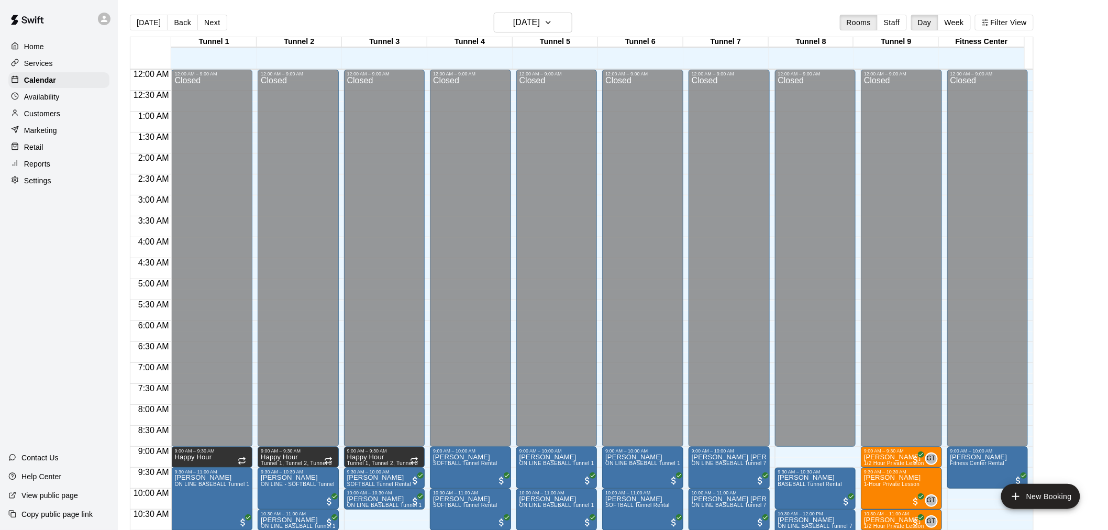
scroll to position [501, 0]
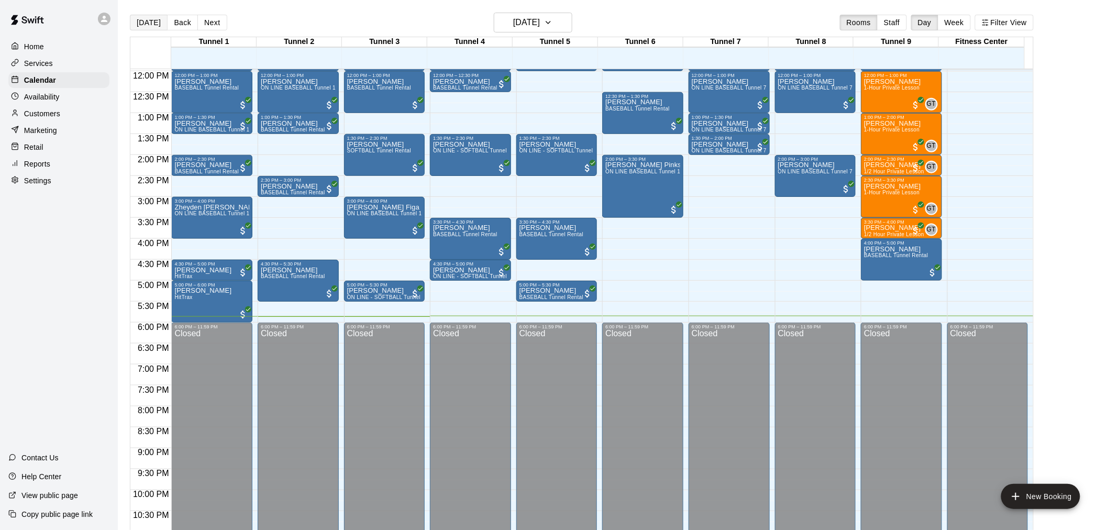
click at [144, 19] on button "[DATE]" at bounding box center [149, 23] width 38 height 16
click at [540, 17] on h6 "[DATE]" at bounding box center [526, 22] width 27 height 15
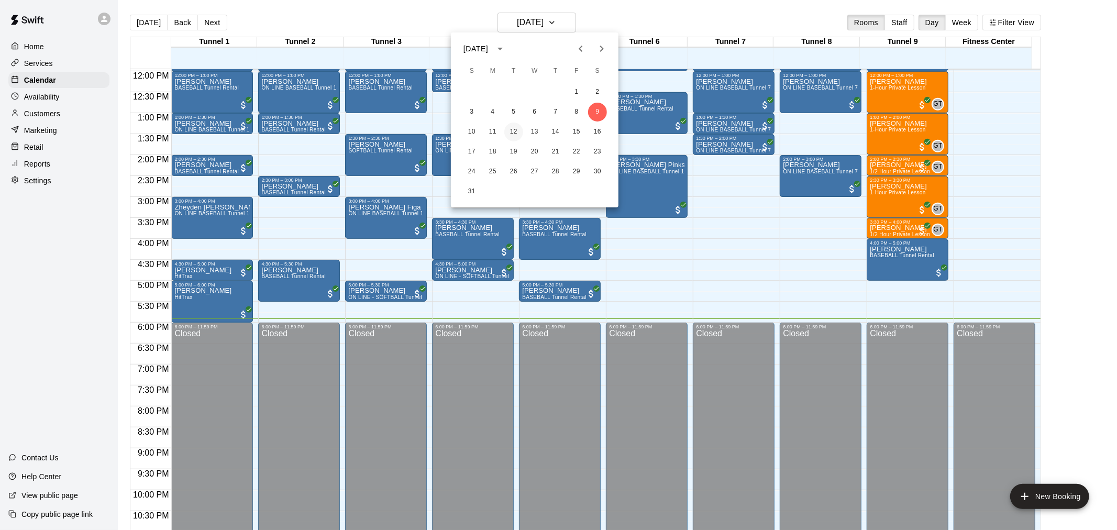
drag, startPoint x: 511, startPoint y: 134, endPoint x: 506, endPoint y: 125, distance: 9.8
click at [511, 134] on button "12" at bounding box center [513, 132] width 19 height 19
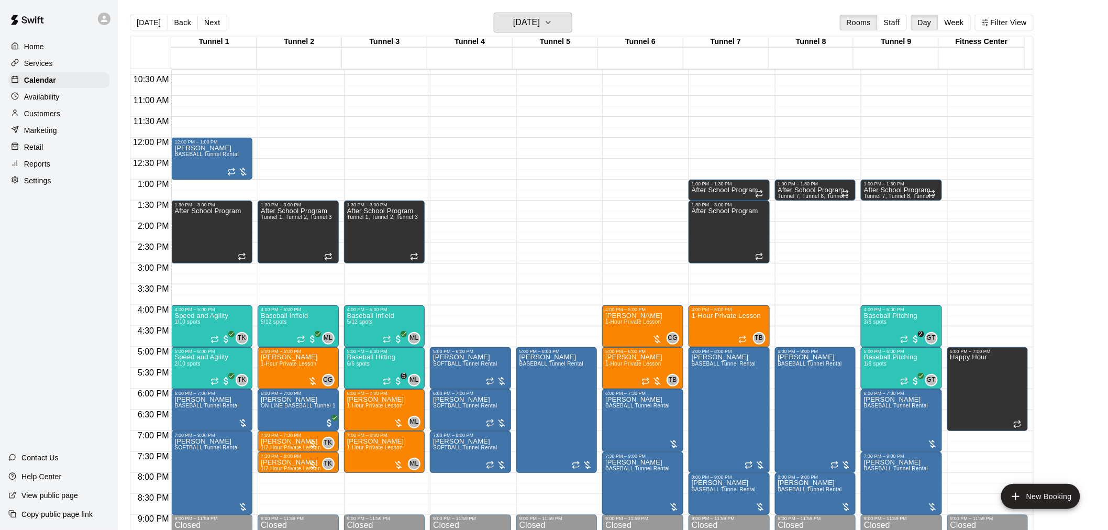
scroll to position [327, 0]
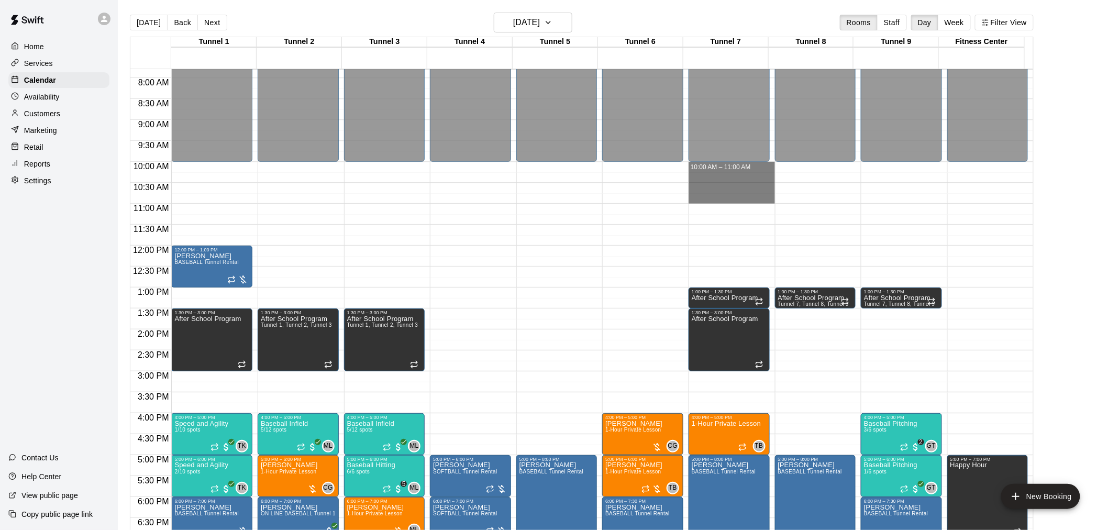
drag, startPoint x: 693, startPoint y: 164, endPoint x: 703, endPoint y: 198, distance: 35.5
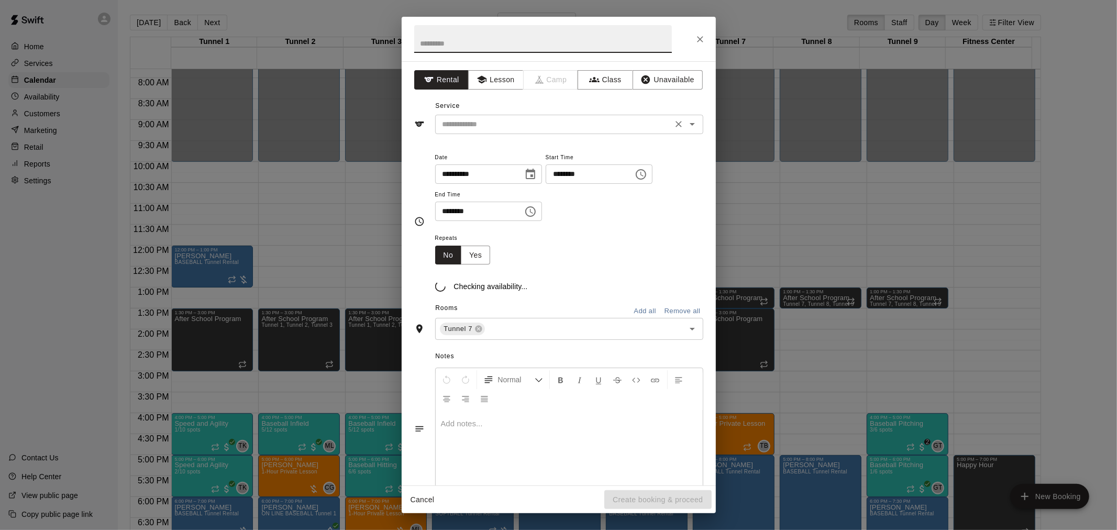
click at [524, 124] on input "text" at bounding box center [553, 124] width 231 height 13
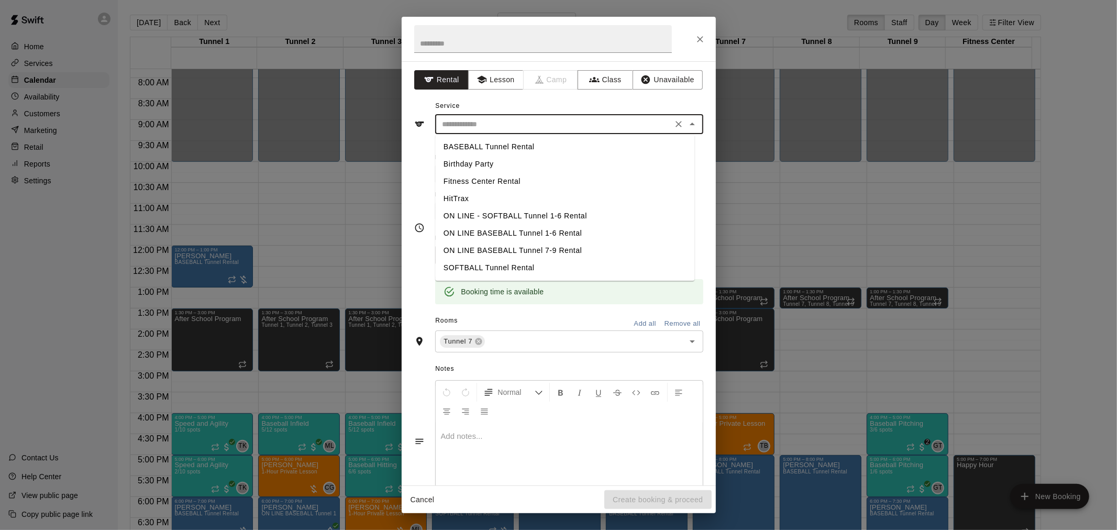
click at [519, 145] on li "BASEBALL Tunnel Rental" at bounding box center [564, 146] width 259 height 17
type input "**********"
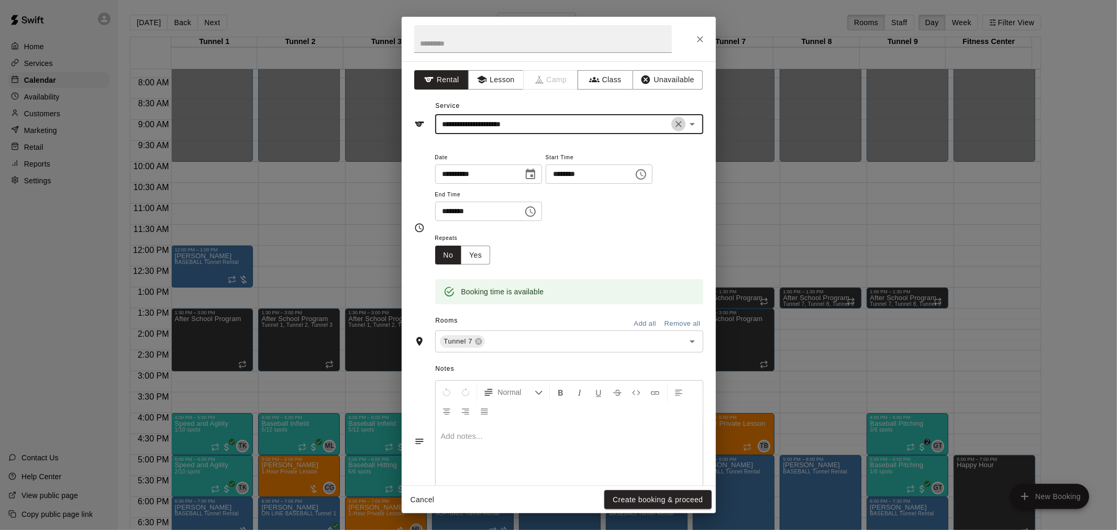
click at [673, 127] on icon "Clear" at bounding box center [678, 124] width 10 height 10
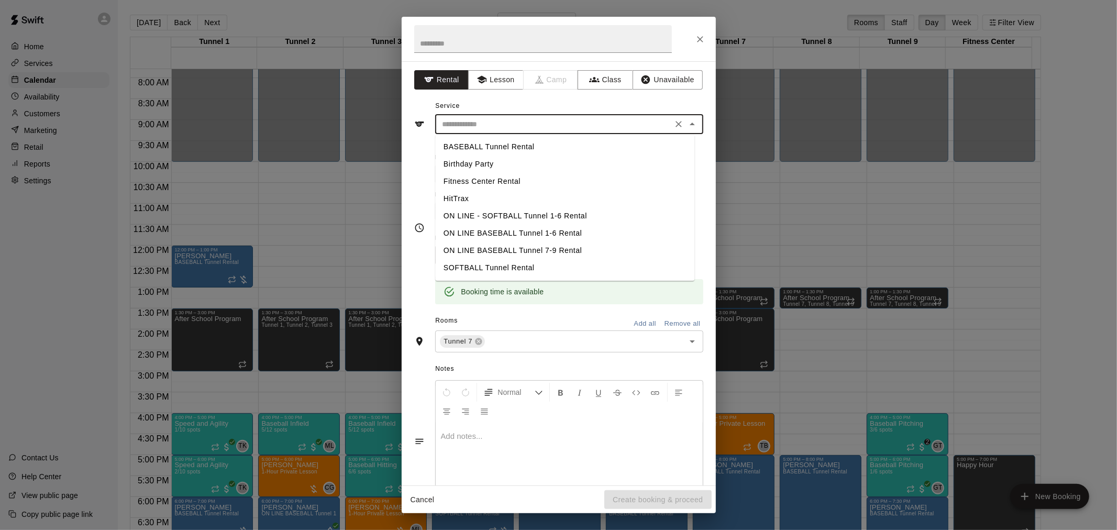
click at [650, 125] on input "text" at bounding box center [553, 124] width 231 height 13
click at [495, 269] on li "SOFTBALL Tunnel Rental" at bounding box center [564, 267] width 259 height 17
type input "**********"
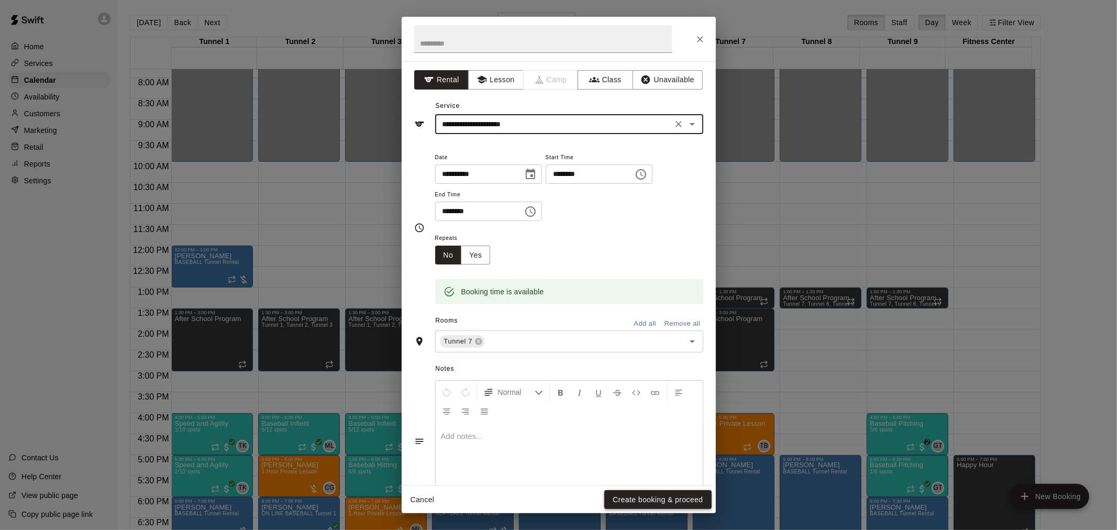
click at [688, 496] on button "Create booking & proceed" at bounding box center [657, 499] width 107 height 19
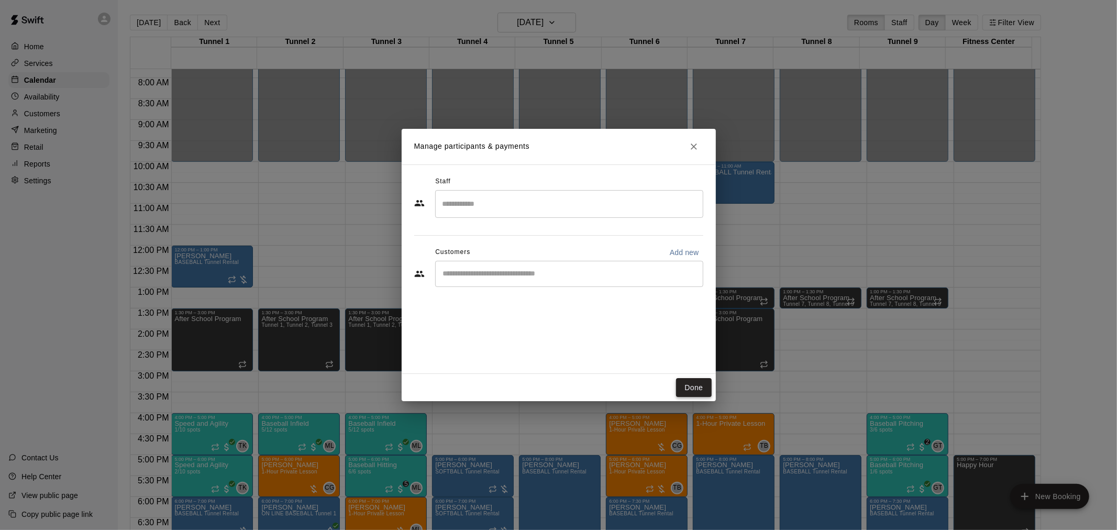
click at [694, 389] on button "Done" at bounding box center [693, 387] width 35 height 19
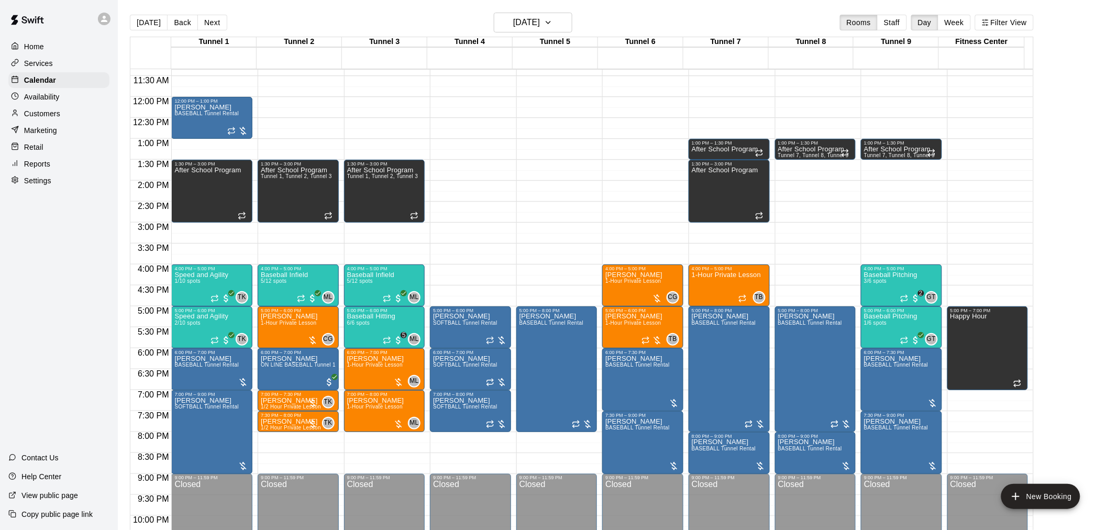
scroll to position [501, 0]
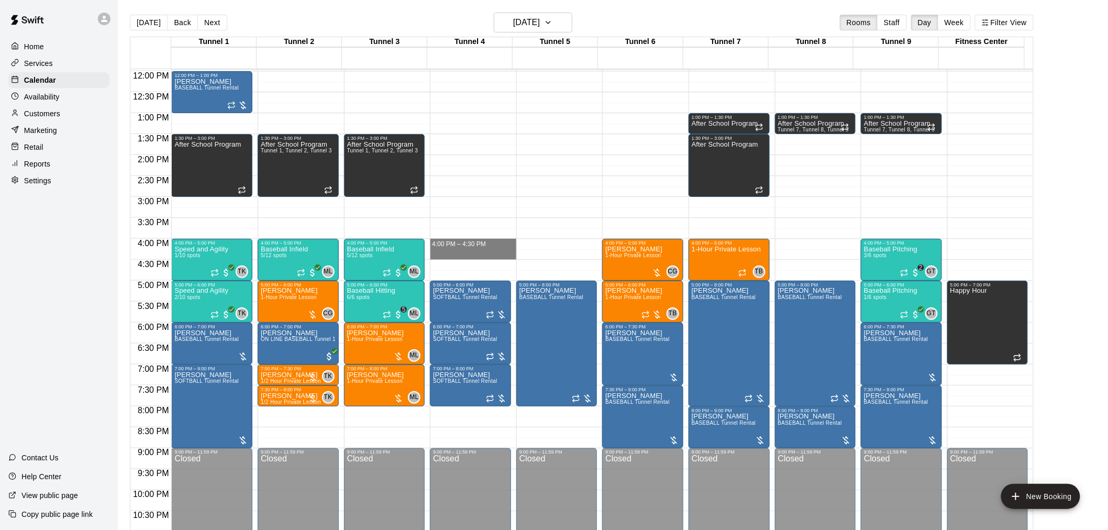
drag, startPoint x: 462, startPoint y: 241, endPoint x: 467, endPoint y: 256, distance: 15.4
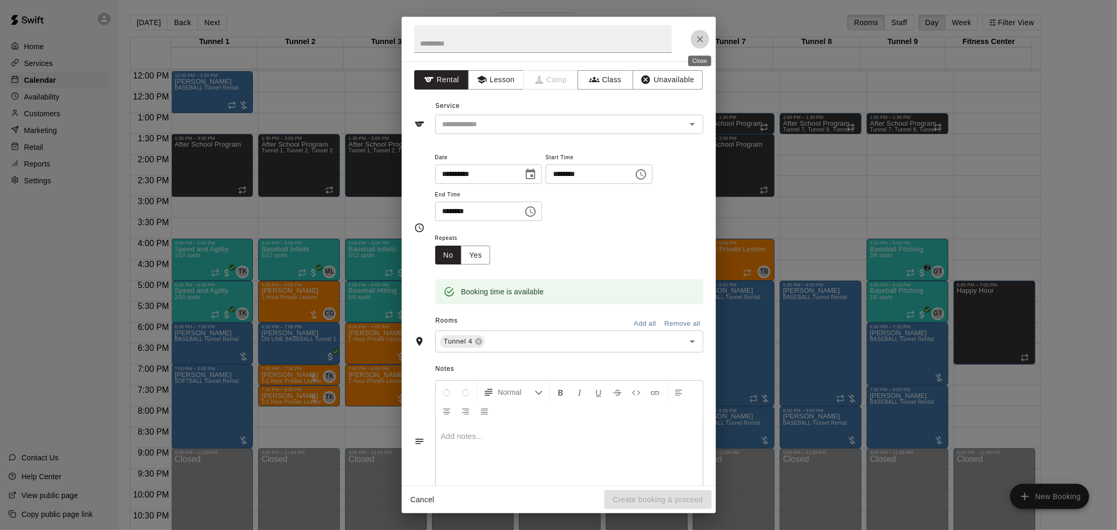
click at [700, 45] on button "Close" at bounding box center [700, 39] width 19 height 19
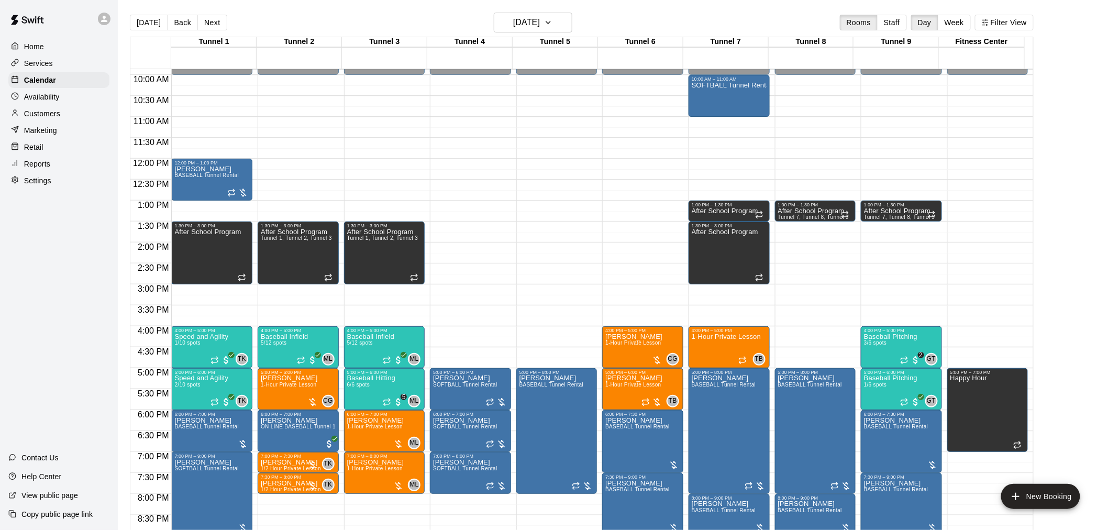
scroll to position [385, 0]
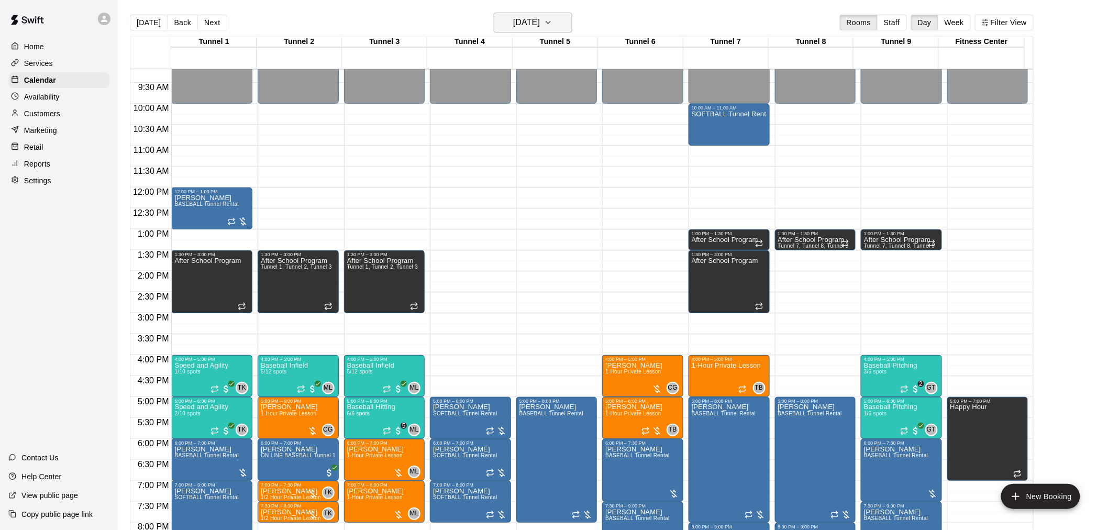
click at [521, 19] on h6 "[DATE]" at bounding box center [526, 22] width 27 height 15
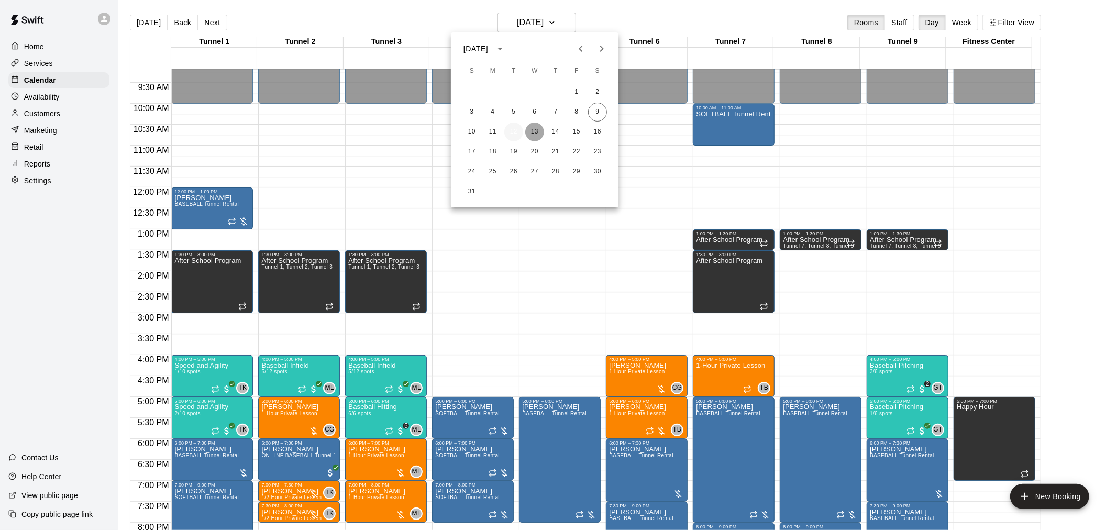
drag, startPoint x: 530, startPoint y: 131, endPoint x: 519, endPoint y: 128, distance: 11.9
click at [532, 131] on button "13" at bounding box center [534, 132] width 19 height 19
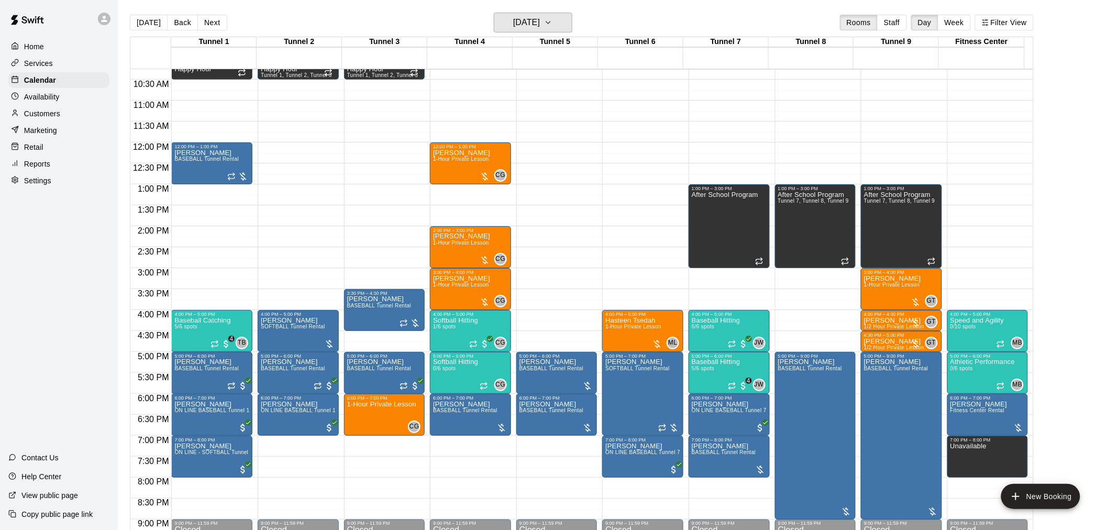
scroll to position [501, 0]
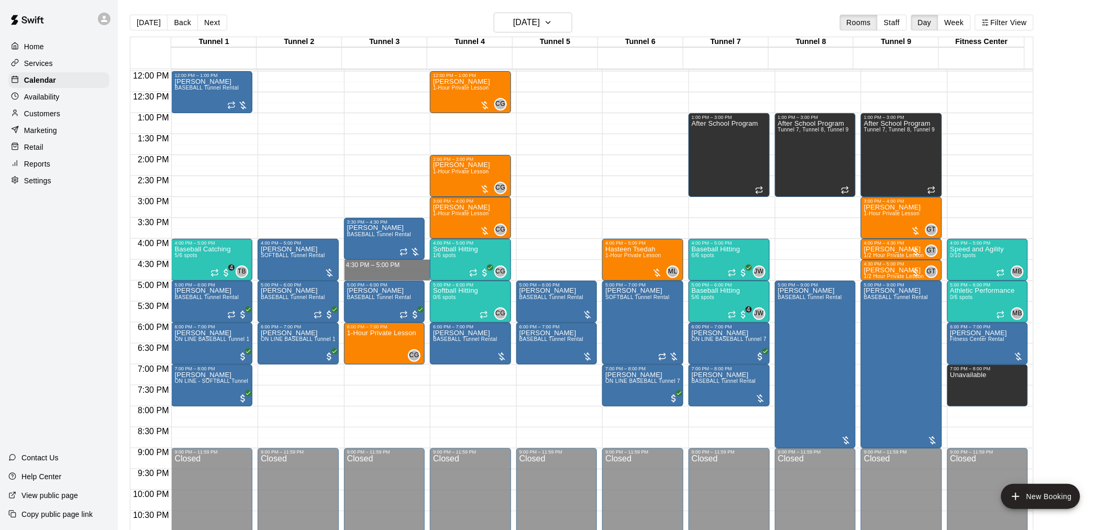
drag, startPoint x: 391, startPoint y: 262, endPoint x: 395, endPoint y: 276, distance: 14.7
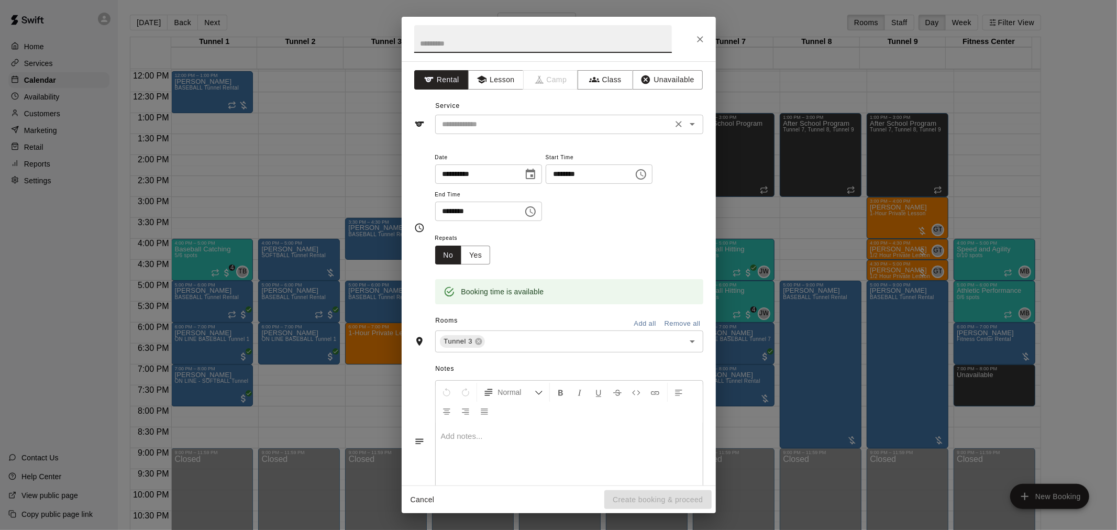
click at [474, 118] on input "text" at bounding box center [553, 124] width 231 height 13
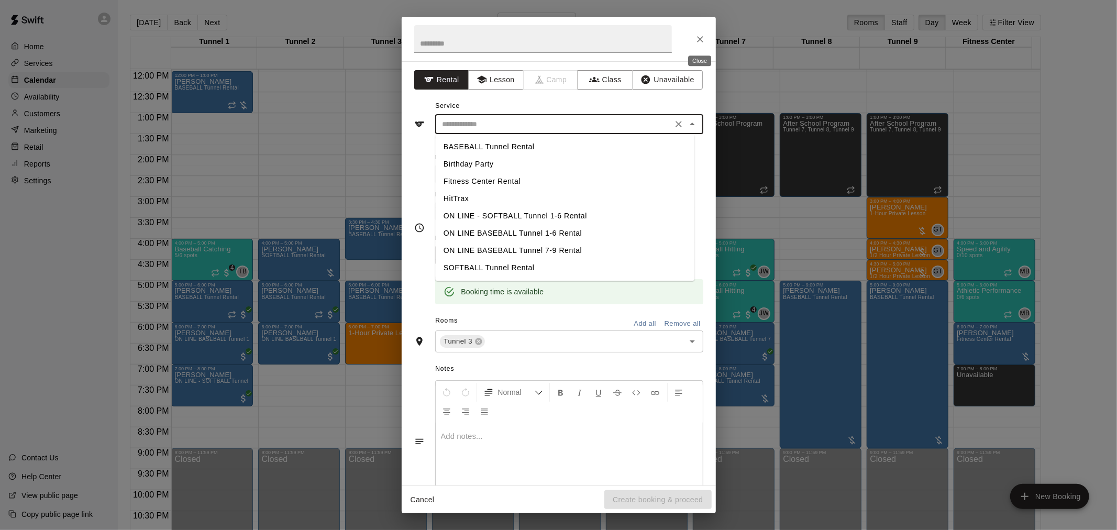
click at [697, 34] on icon "Close" at bounding box center [700, 39] width 10 height 10
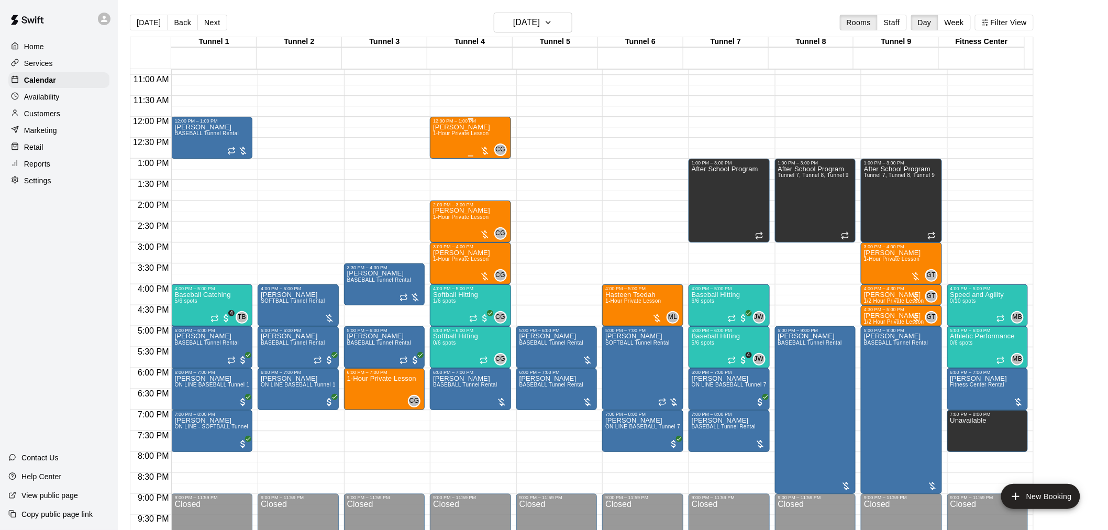
scroll to position [385, 0]
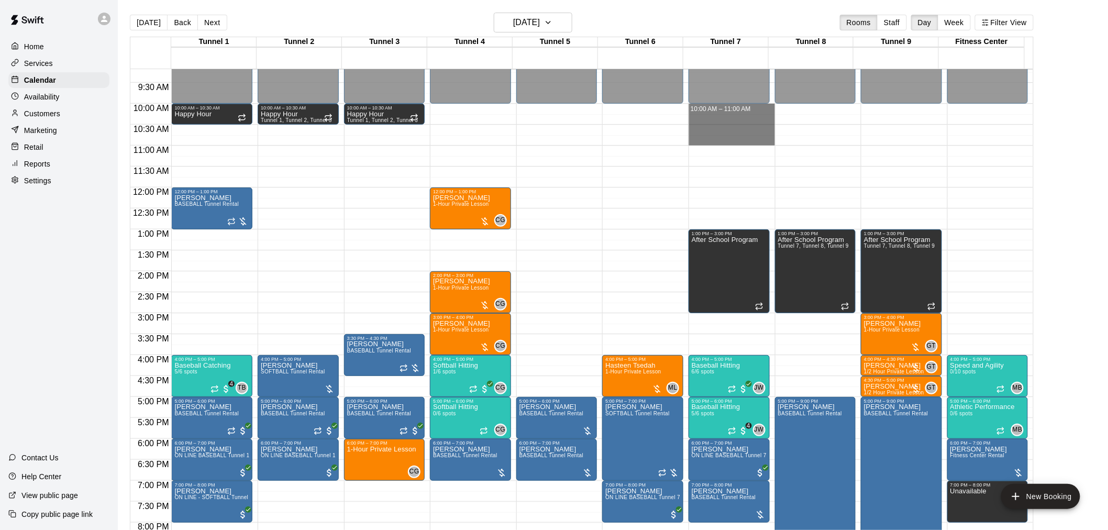
drag, startPoint x: 741, startPoint y: 105, endPoint x: 739, endPoint y: 138, distance: 32.5
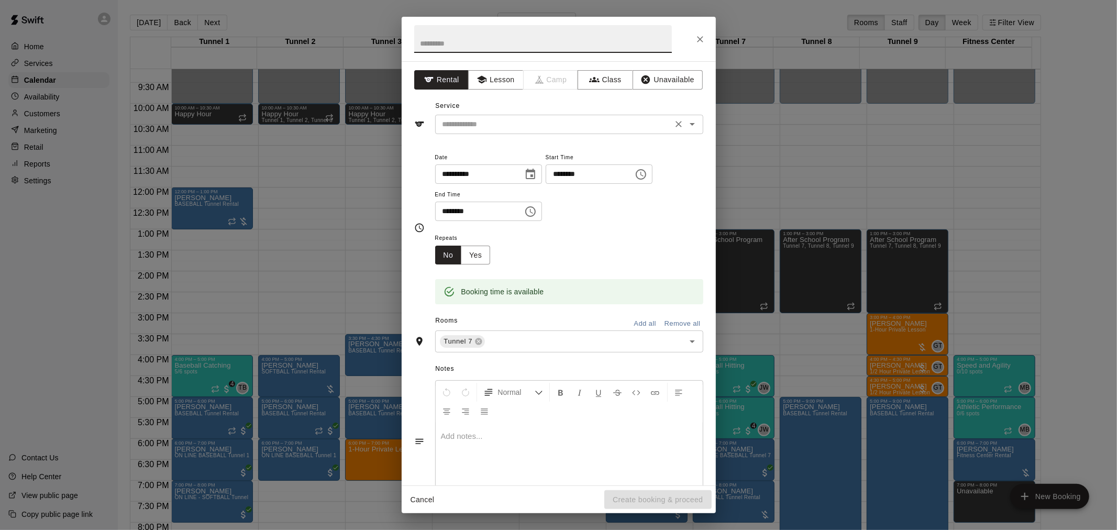
click at [537, 128] on input "text" at bounding box center [553, 124] width 231 height 13
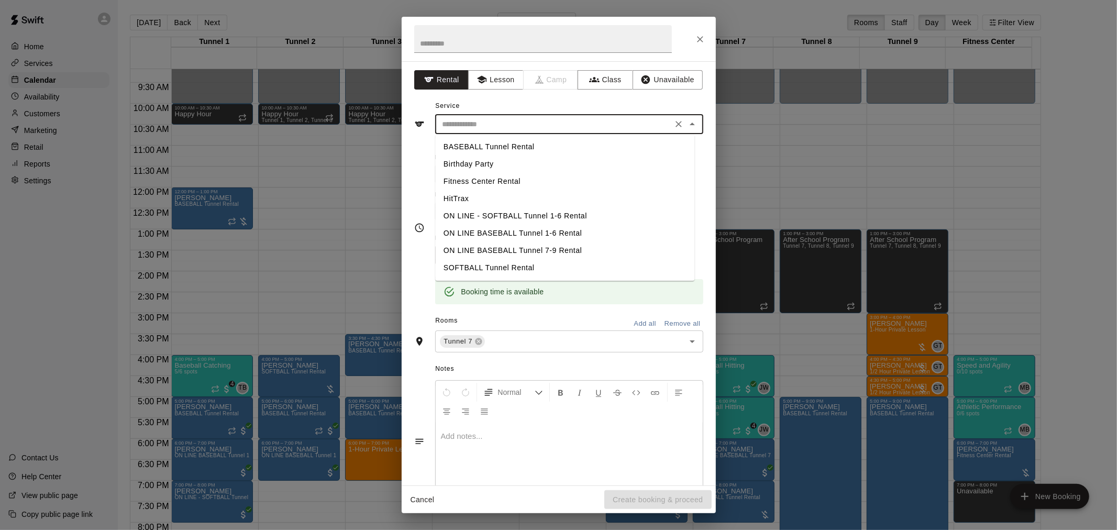
click at [525, 140] on li "BASEBALL Tunnel Rental" at bounding box center [564, 146] width 259 height 17
type input "**********"
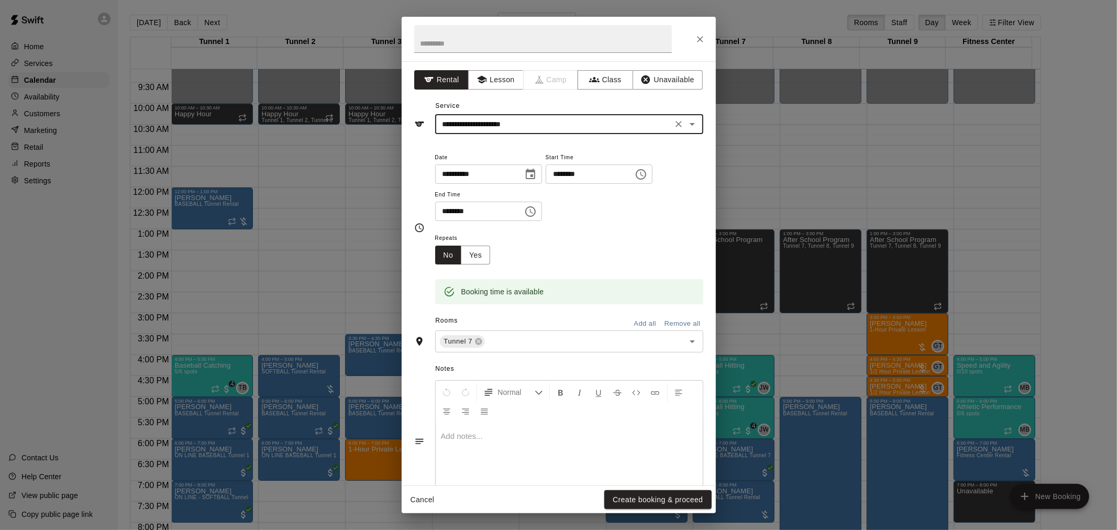
click at [673, 120] on icon "Clear" at bounding box center [678, 124] width 10 height 10
click at [686, 123] on icon "Open" at bounding box center [692, 124] width 13 height 13
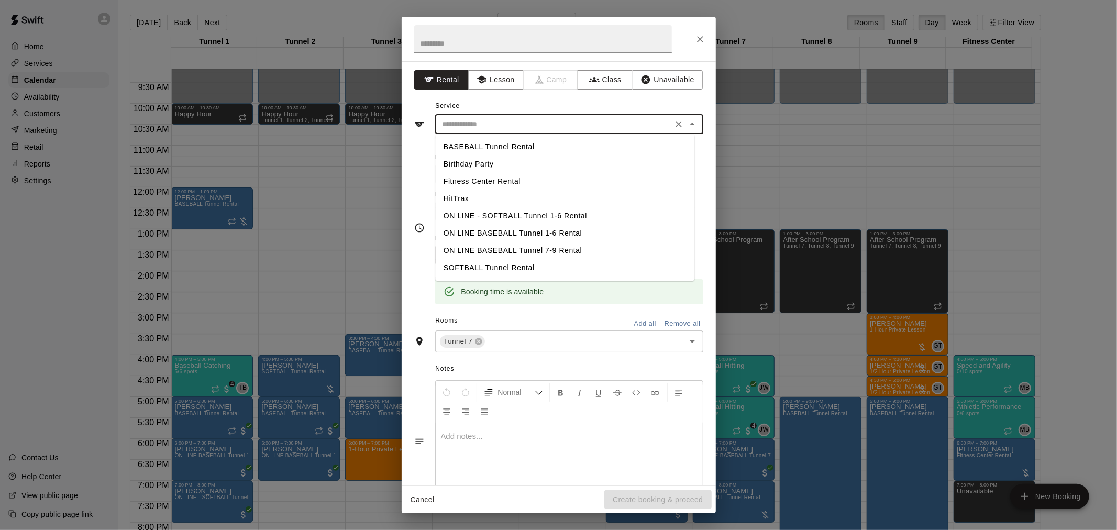
click at [517, 267] on li "SOFTBALL Tunnel Rental" at bounding box center [564, 267] width 259 height 17
type input "**********"
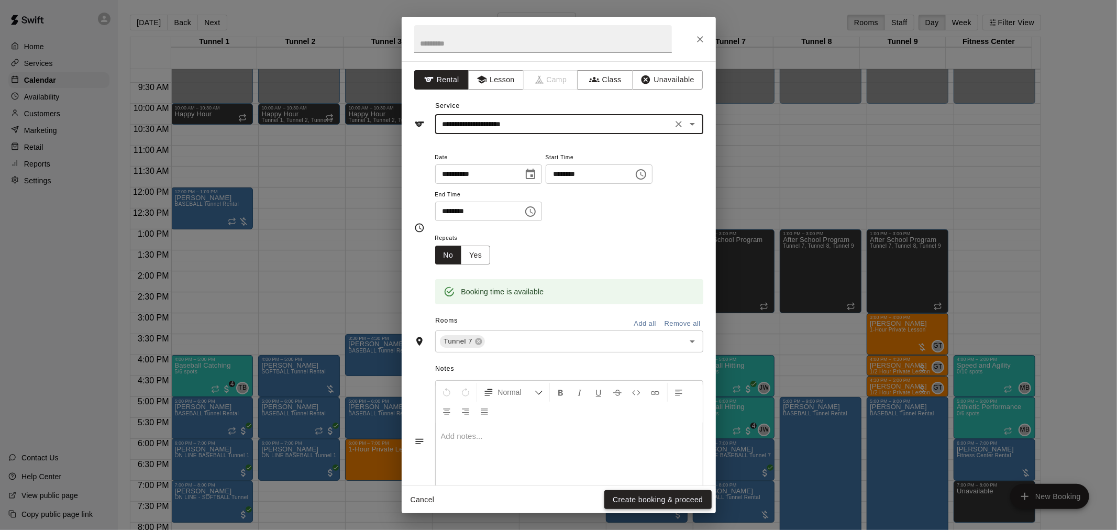
click at [616, 500] on button "Create booking & proceed" at bounding box center [657, 499] width 107 height 19
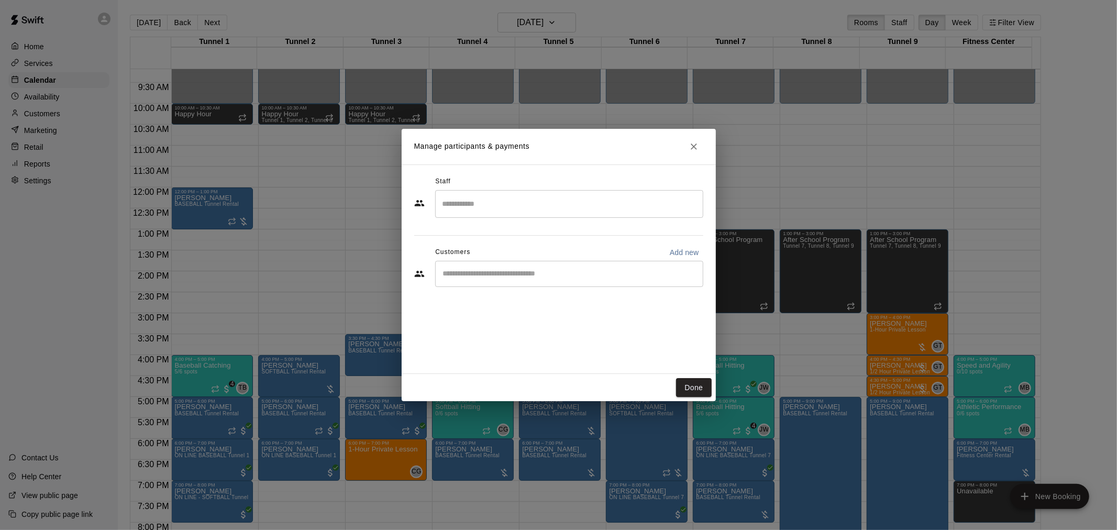
click at [524, 279] on div "​" at bounding box center [569, 274] width 268 height 26
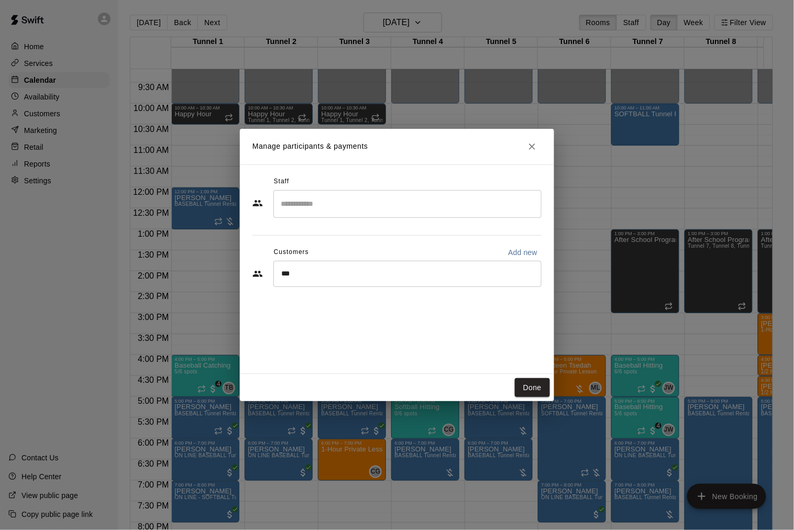
click at [473, 281] on div "*** ​" at bounding box center [407, 274] width 268 height 26
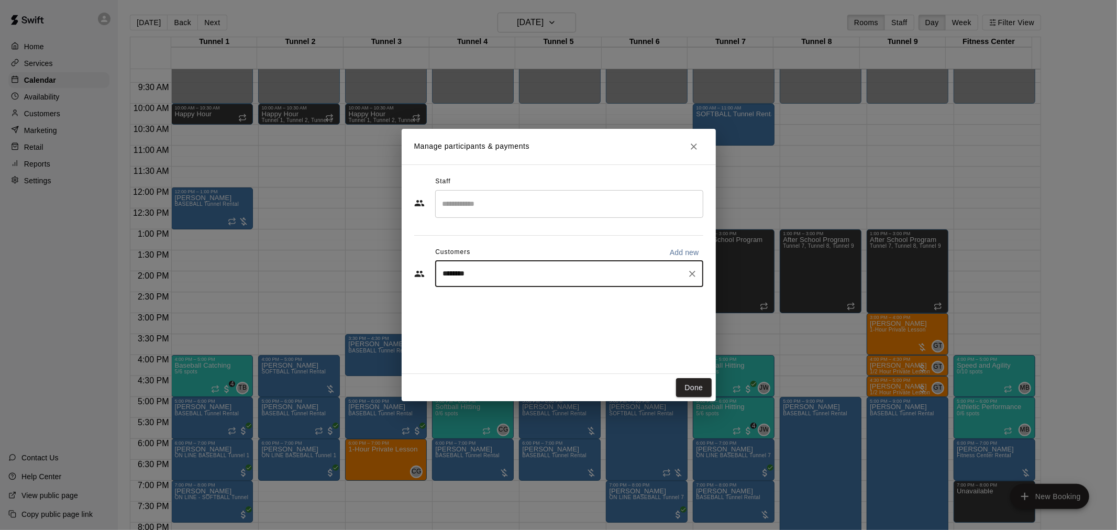
type input "*********"
click at [500, 300] on p "[PERSON_NAME]" at bounding box center [496, 297] width 64 height 11
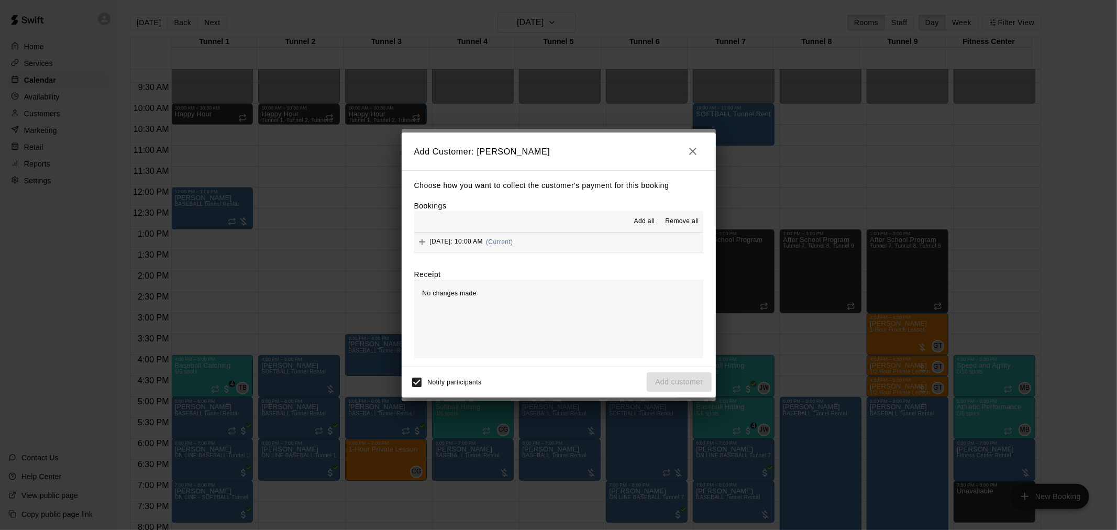
click at [513, 241] on span "(Current)" at bounding box center [499, 241] width 27 height 7
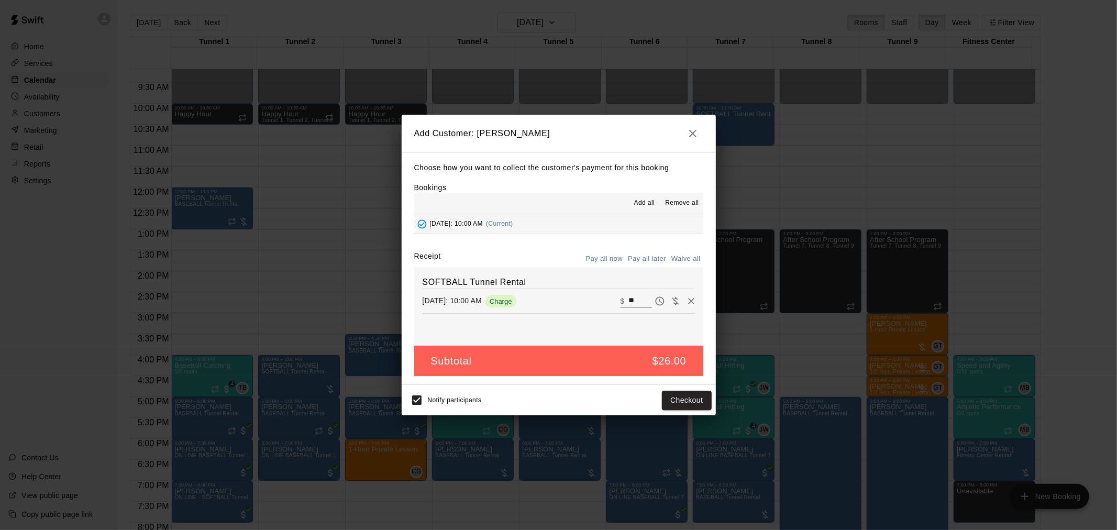
click at [641, 255] on button "Pay all later" at bounding box center [646, 259] width 43 height 16
click at [684, 396] on button "Add customer" at bounding box center [679, 400] width 64 height 19
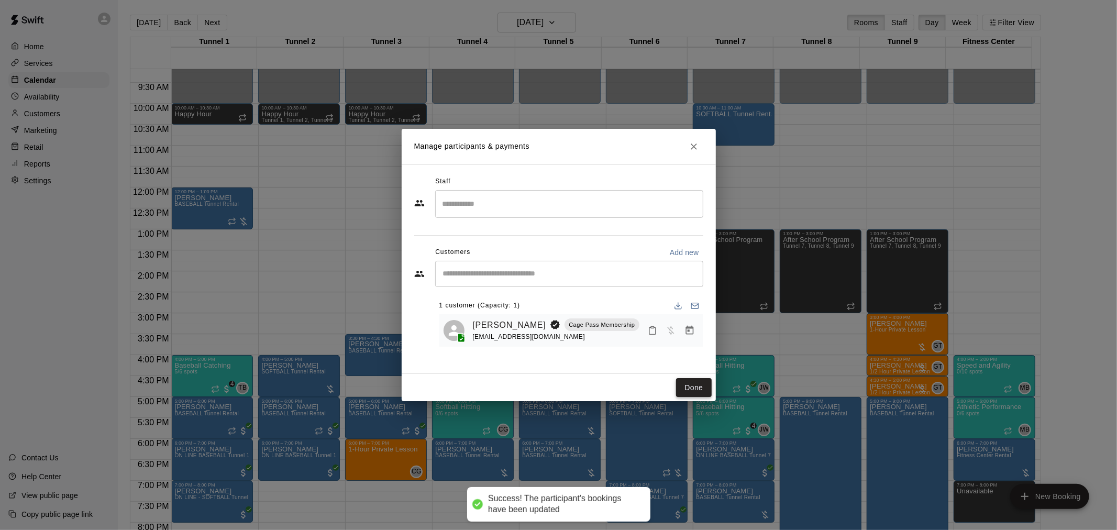
click at [676, 390] on button "Done" at bounding box center [693, 387] width 35 height 19
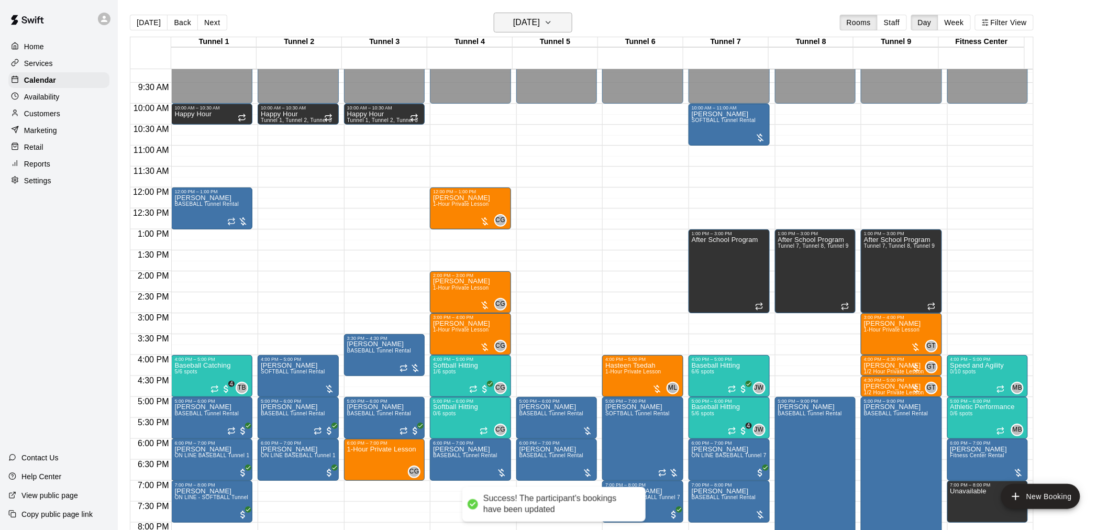
click at [527, 25] on h6 "[DATE]" at bounding box center [526, 22] width 27 height 15
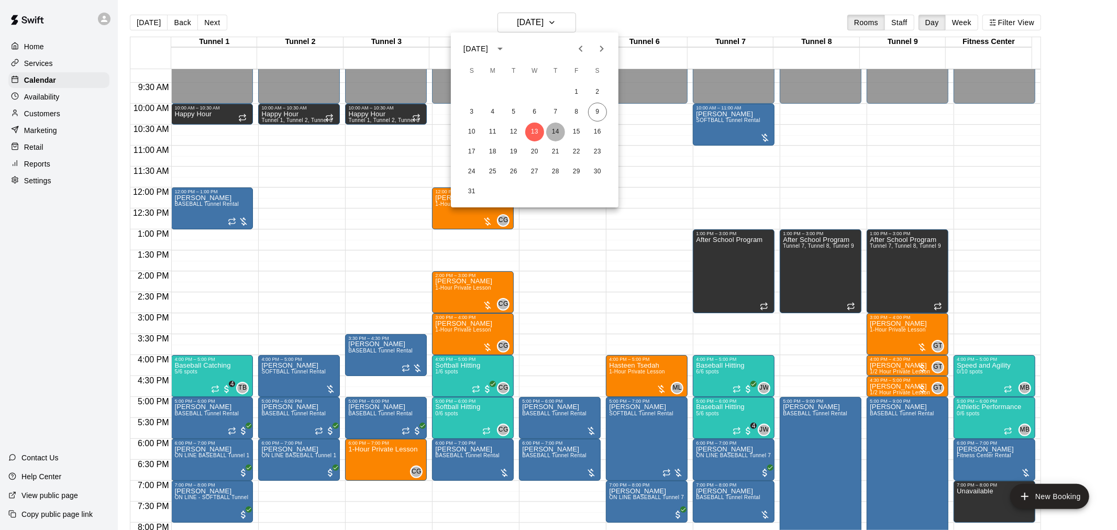
click at [560, 131] on button "14" at bounding box center [555, 132] width 19 height 19
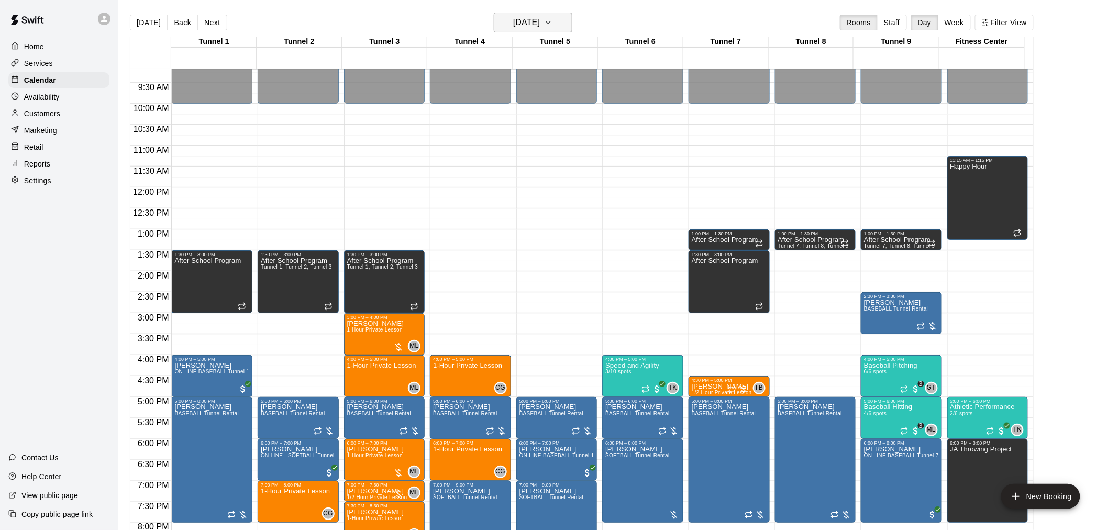
click at [513, 16] on h6 "[DATE]" at bounding box center [526, 22] width 27 height 15
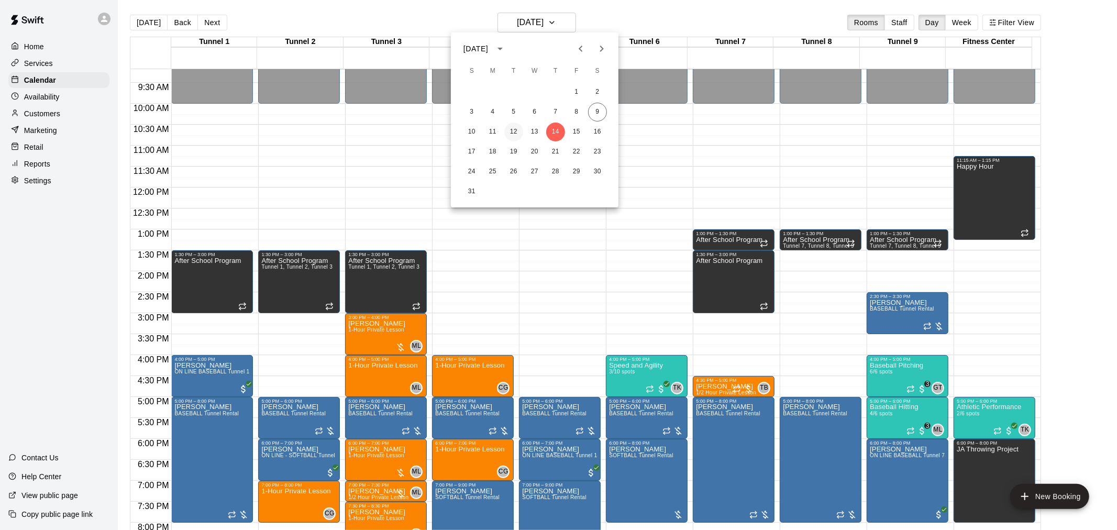
click at [516, 127] on button "12" at bounding box center [513, 132] width 19 height 19
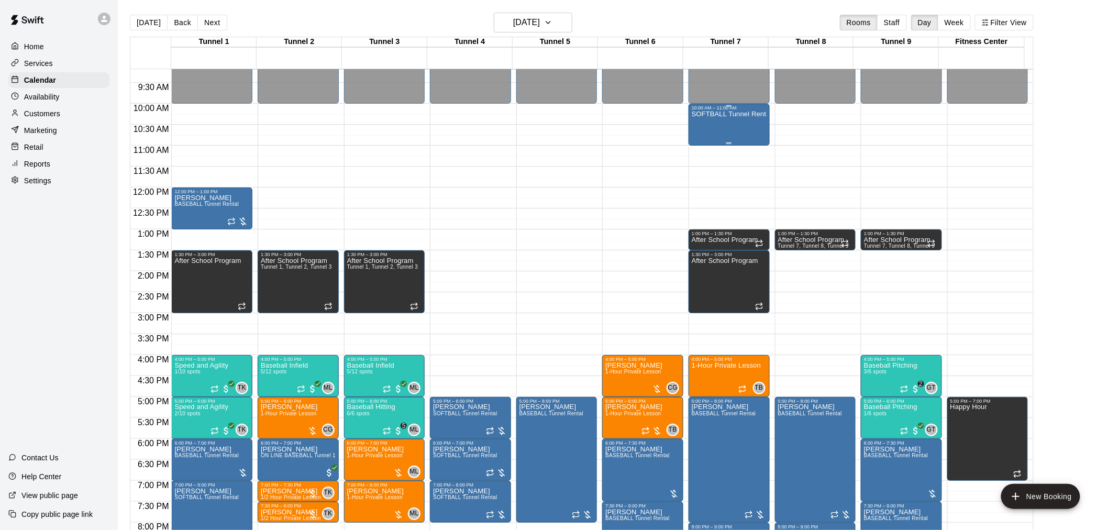
click at [734, 133] on div "SOFTBALL Tunnel Rental" at bounding box center [729, 375] width 75 height 530
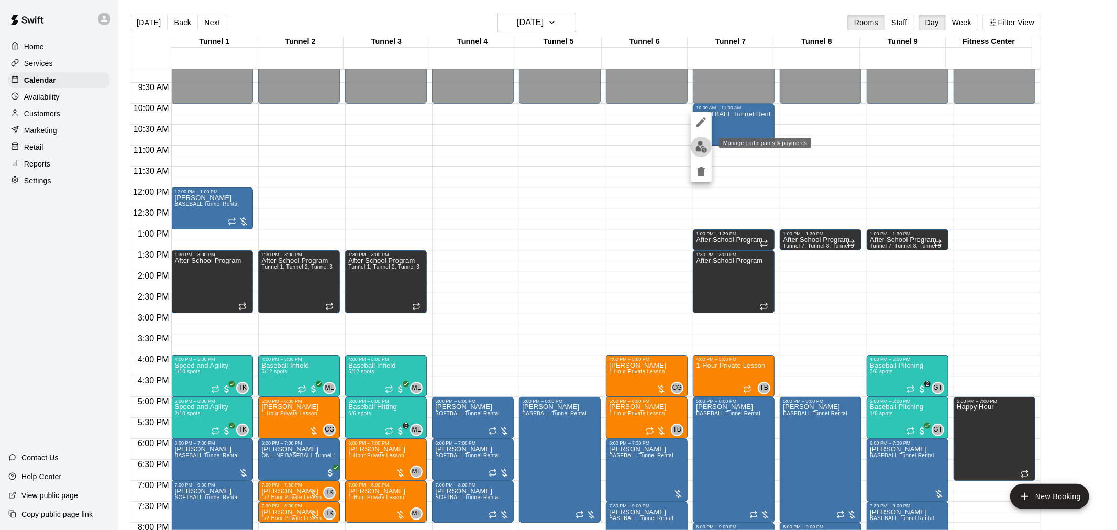
click at [707, 147] on img "edit" at bounding box center [701, 147] width 12 height 12
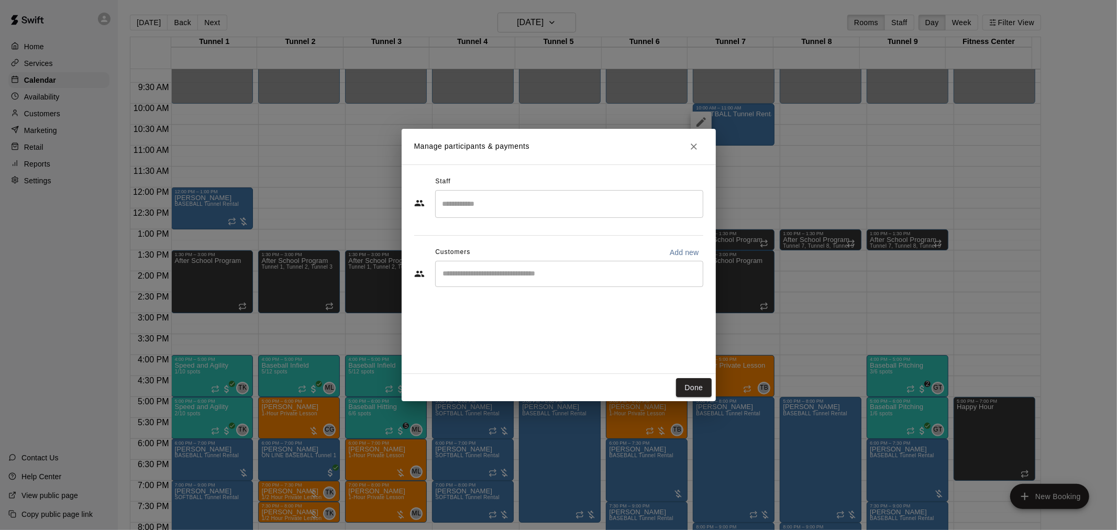
click at [500, 271] on input "Start typing to search customers..." at bounding box center [569, 274] width 259 height 10
type input "**********"
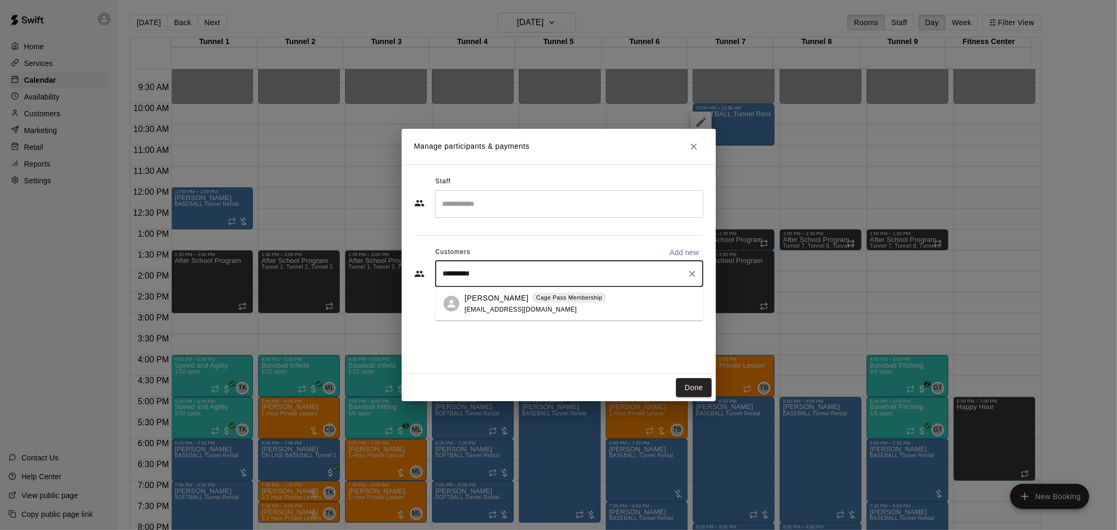
click at [459, 299] on div "[PERSON_NAME] Pass Membership [EMAIL_ADDRESS][DOMAIN_NAME]" at bounding box center [569, 304] width 268 height 34
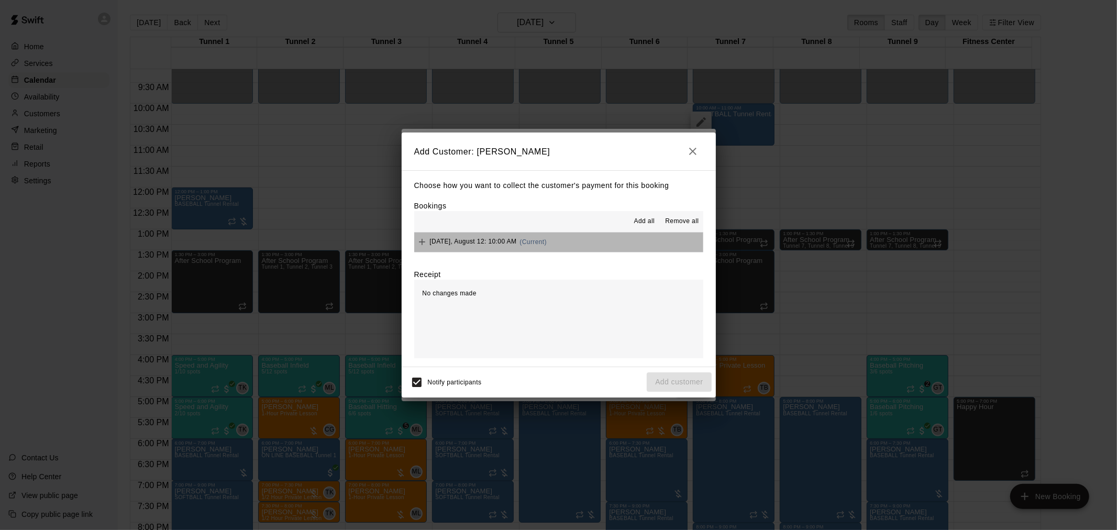
click at [567, 252] on button "[DATE], August 12: 10:00 AM (Current)" at bounding box center [558, 242] width 289 height 19
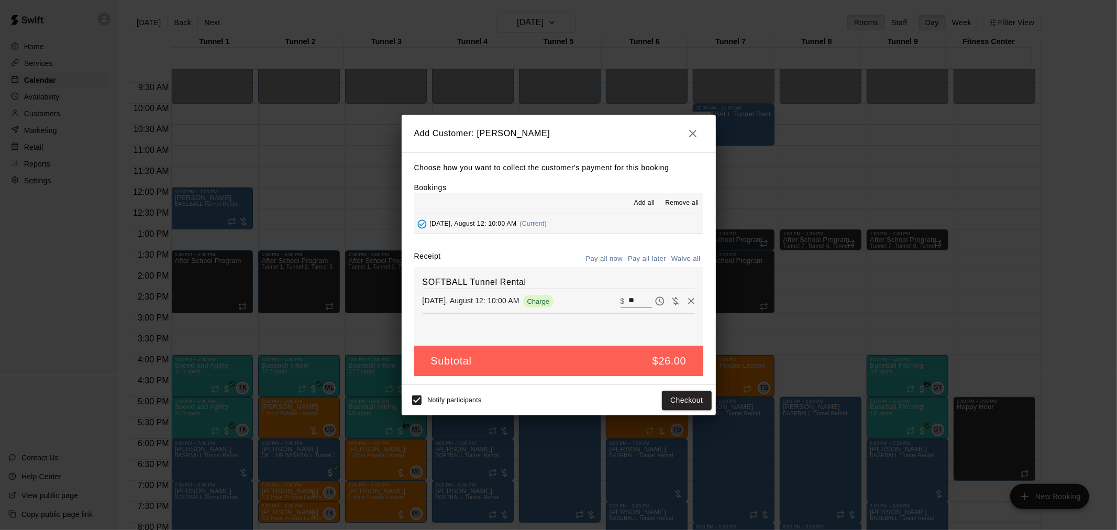
click at [641, 257] on button "Pay all later" at bounding box center [646, 259] width 43 height 16
click at [701, 407] on button "Add customer" at bounding box center [679, 400] width 64 height 19
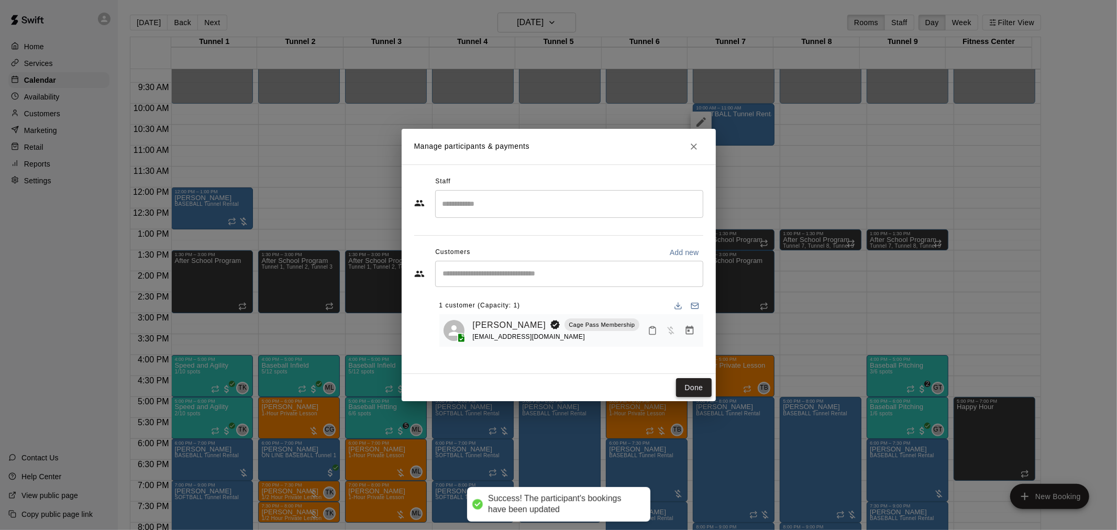
click at [700, 385] on button "Done" at bounding box center [693, 387] width 35 height 19
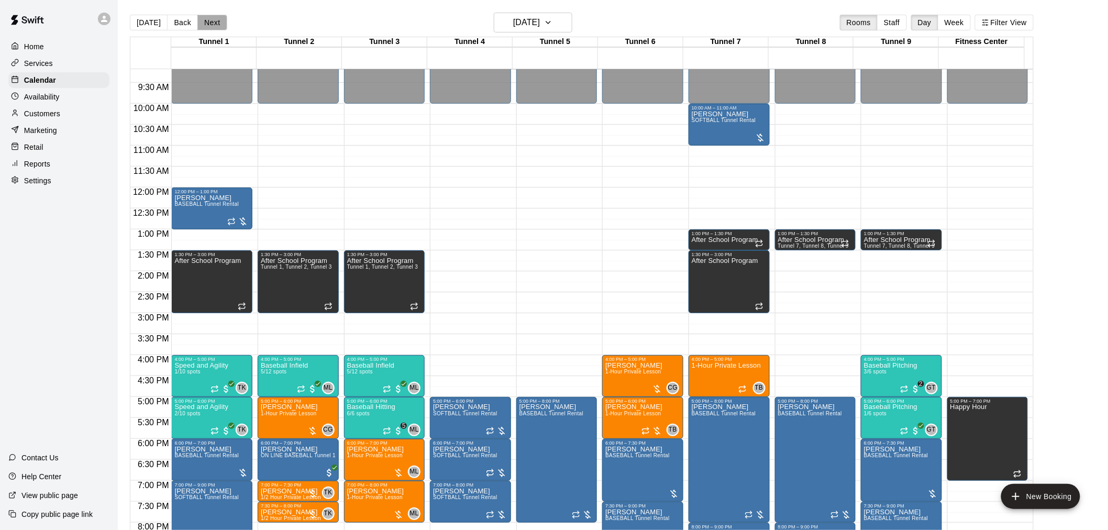
click at [211, 19] on button "Next" at bounding box center [211, 23] width 29 height 16
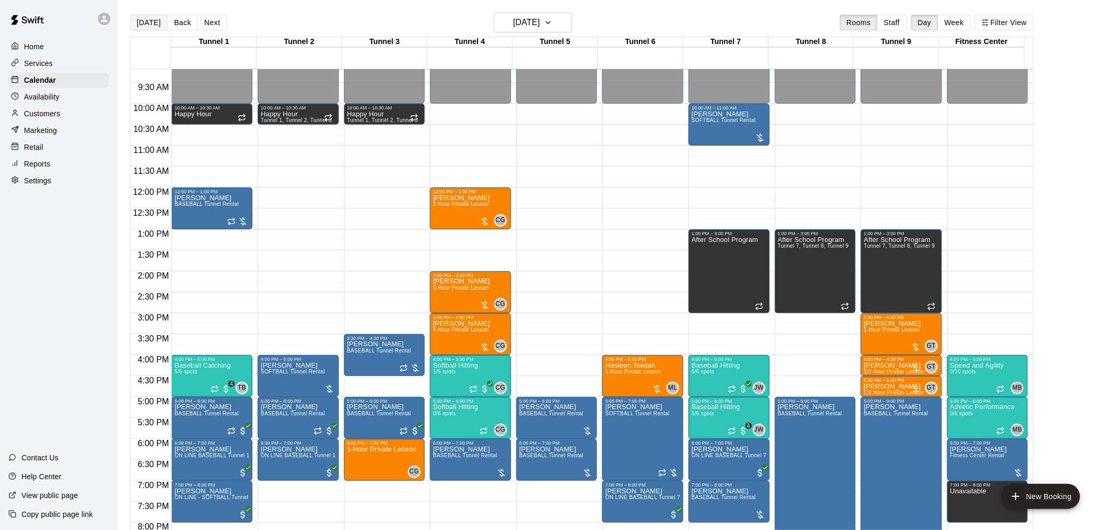
click at [148, 24] on button "[DATE]" at bounding box center [149, 23] width 38 height 16
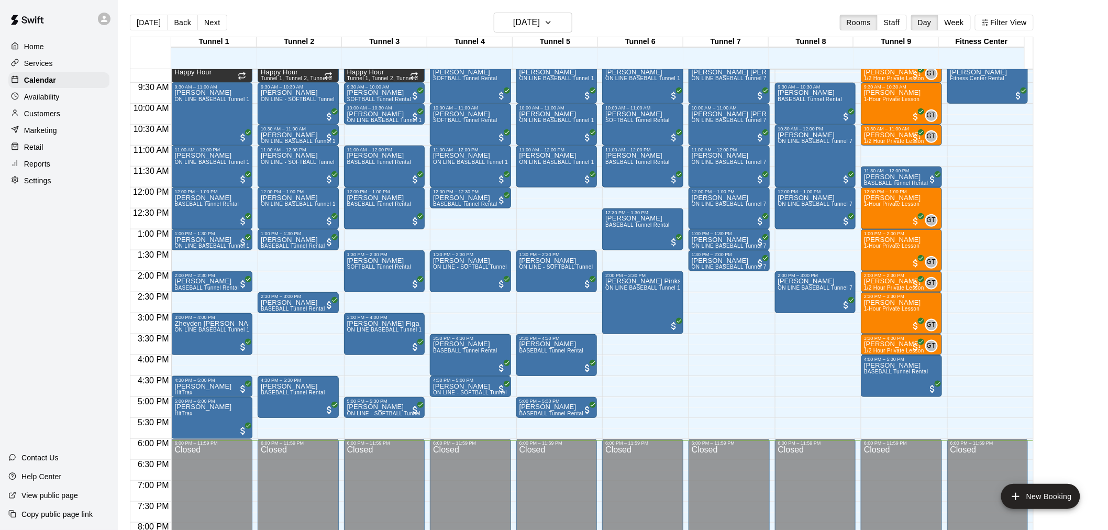
click at [38, 169] on p "Reports" at bounding box center [37, 164] width 26 height 10
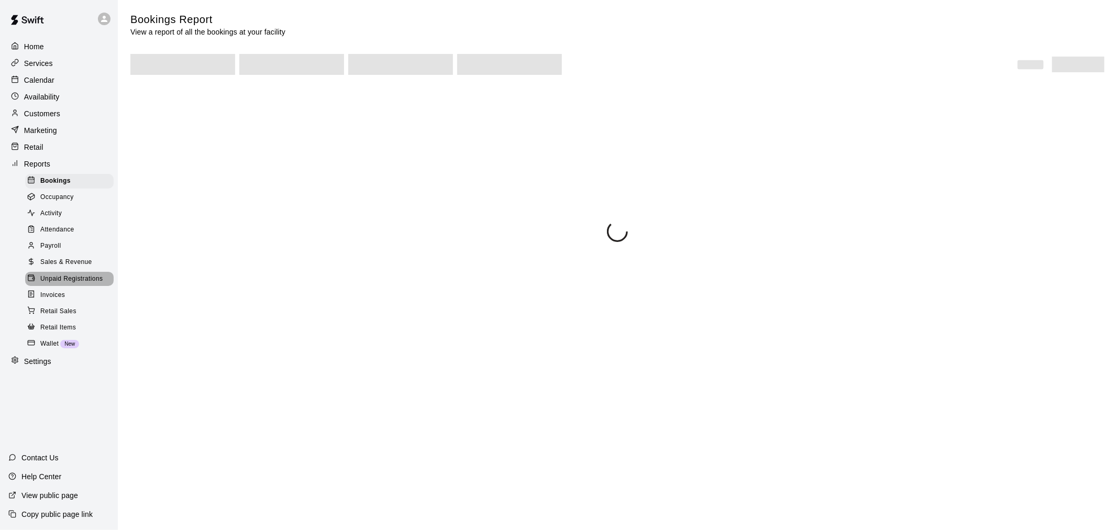
click at [76, 284] on span "Unpaid Registrations" at bounding box center [71, 279] width 62 height 10
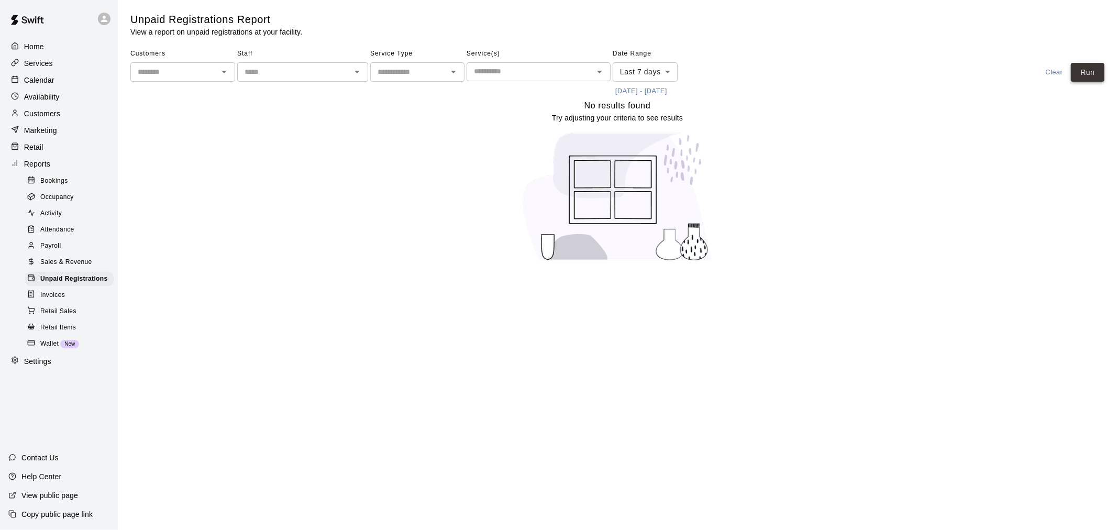
click at [1089, 81] on button "Run" at bounding box center [1088, 72] width 34 height 19
click at [75, 84] on div "Calendar" at bounding box center [58, 80] width 101 height 16
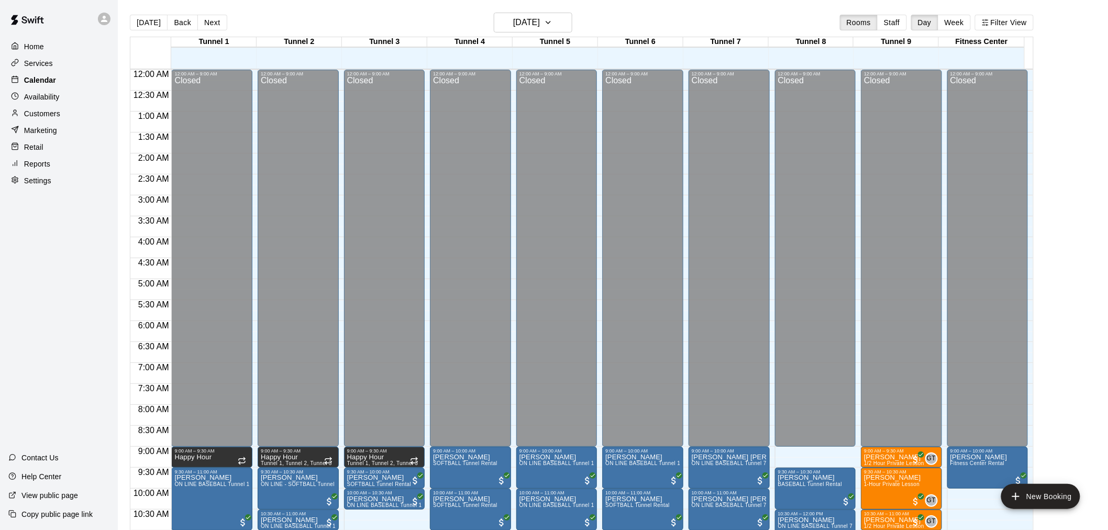
scroll to position [501, 0]
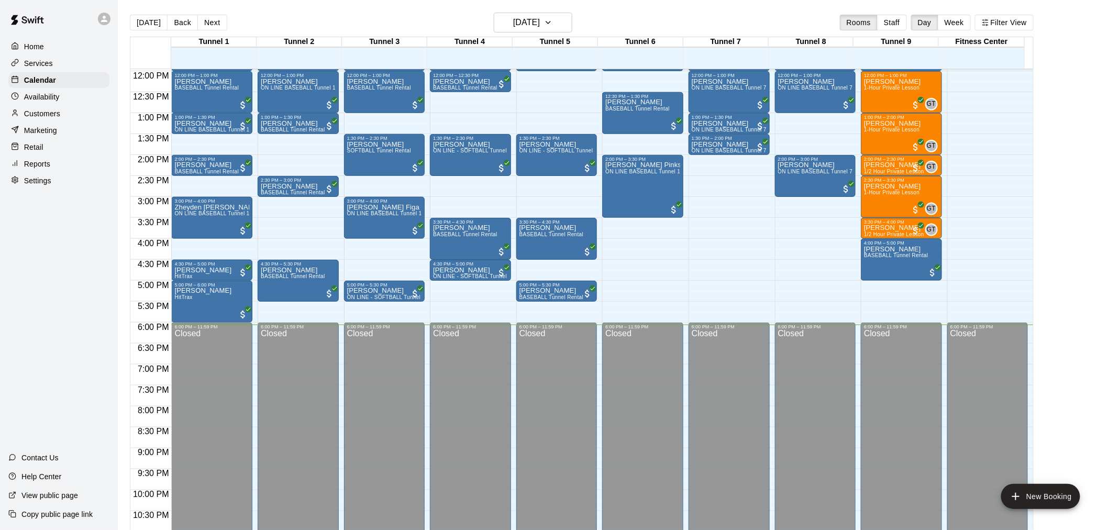
click at [64, 155] on div "Retail" at bounding box center [58, 147] width 101 height 16
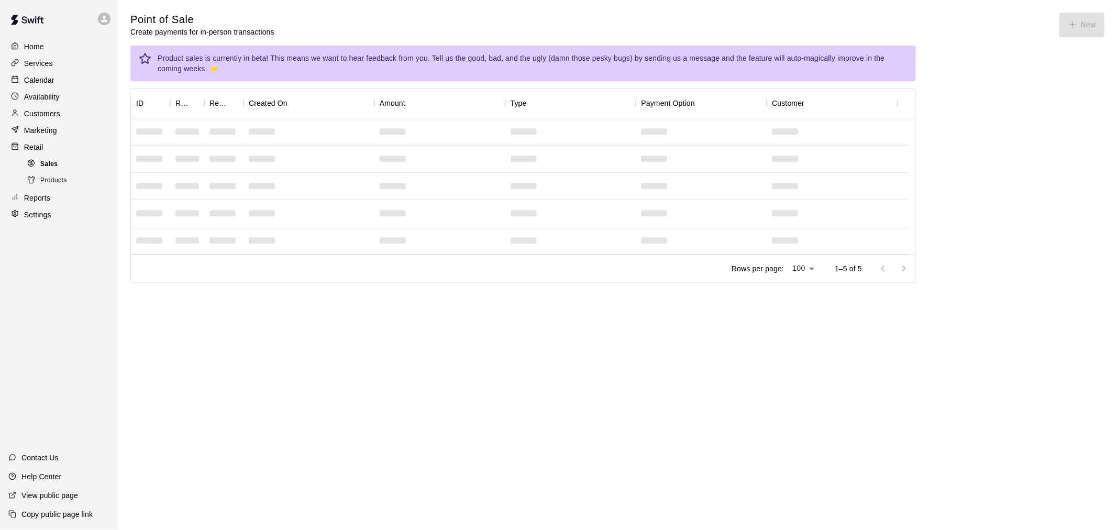
click at [56, 172] on div "Sales" at bounding box center [69, 164] width 89 height 15
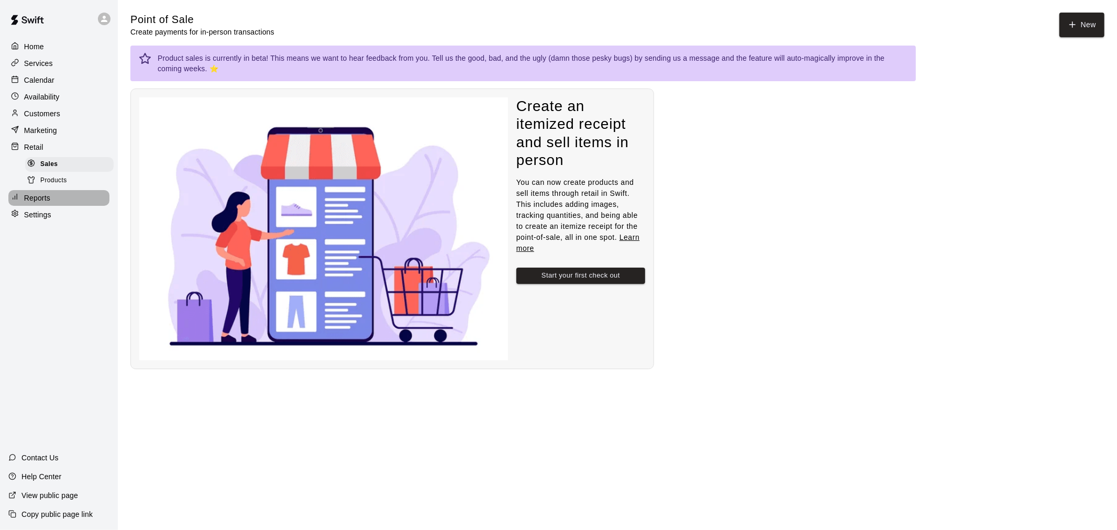
click at [40, 203] on p "Reports" at bounding box center [37, 198] width 26 height 10
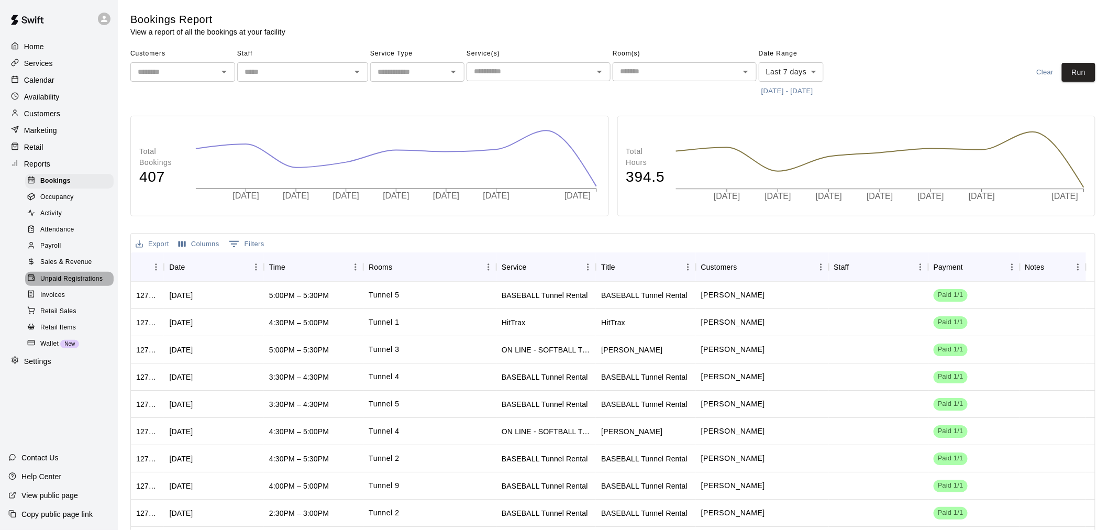
click at [67, 284] on span "Unpaid Registrations" at bounding box center [71, 279] width 62 height 10
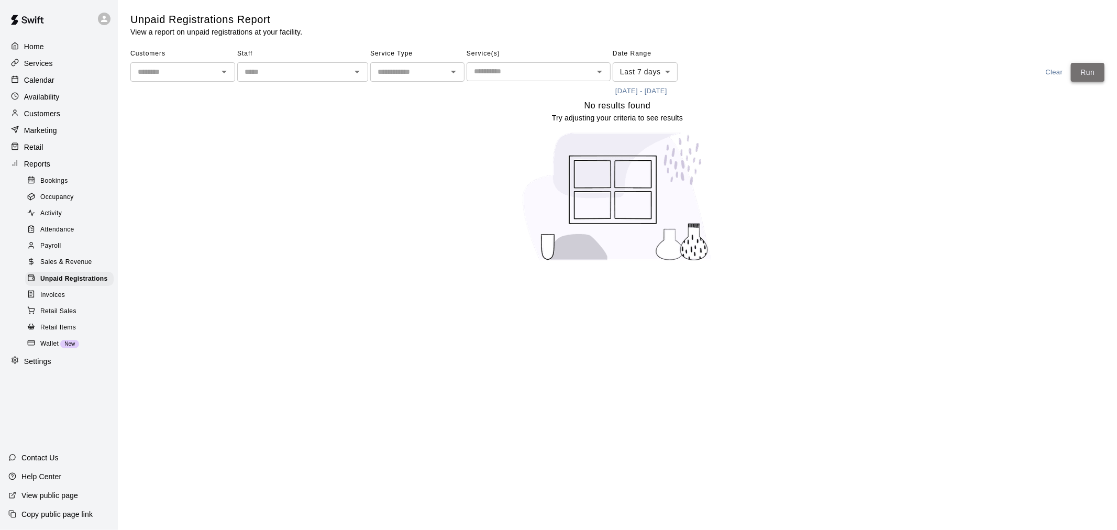
click at [1097, 69] on button "Run" at bounding box center [1088, 72] width 34 height 19
drag, startPoint x: 1097, startPoint y: 69, endPoint x: 1097, endPoint y: 90, distance: 20.9
click at [1097, 82] on div "Customers ​ Staff ​ Service Type ​ Service(s) ​ Date Range Last 7 days **** ​ […" at bounding box center [617, 73] width 974 height 54
click at [1096, 71] on button "Run" at bounding box center [1088, 72] width 34 height 19
click at [1097, 71] on button "Run" at bounding box center [1088, 72] width 34 height 19
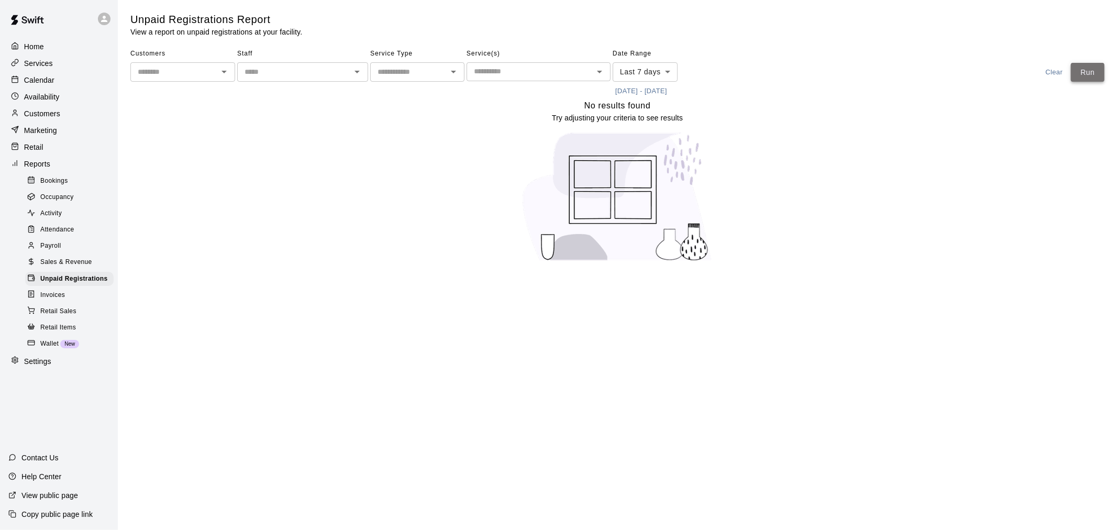
drag, startPoint x: 1097, startPoint y: 71, endPoint x: 1096, endPoint y: 78, distance: 6.5
click at [1097, 76] on button "Run" at bounding box center [1088, 72] width 34 height 19
click at [24, 81] on p "Calendar" at bounding box center [39, 80] width 30 height 10
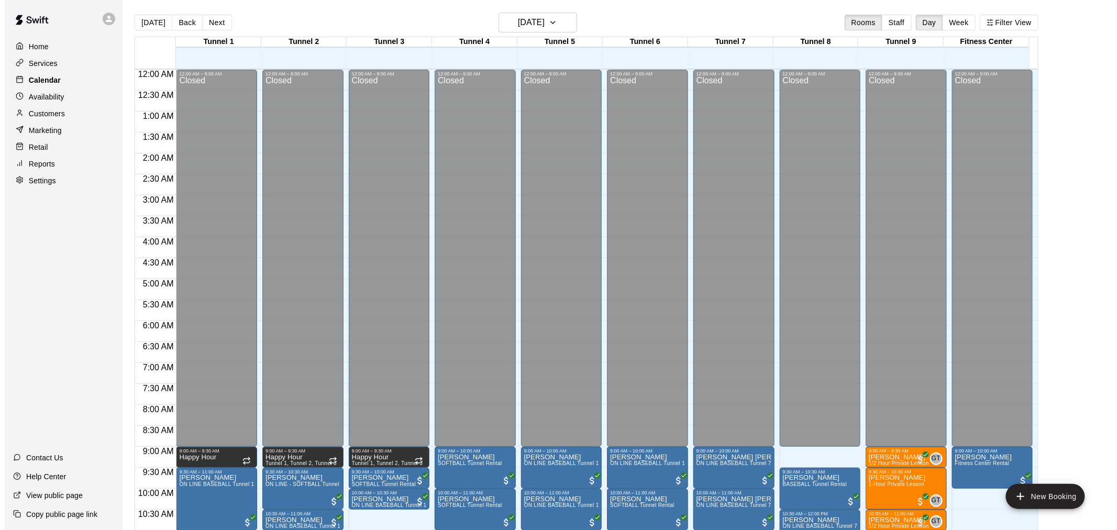
scroll to position [501, 0]
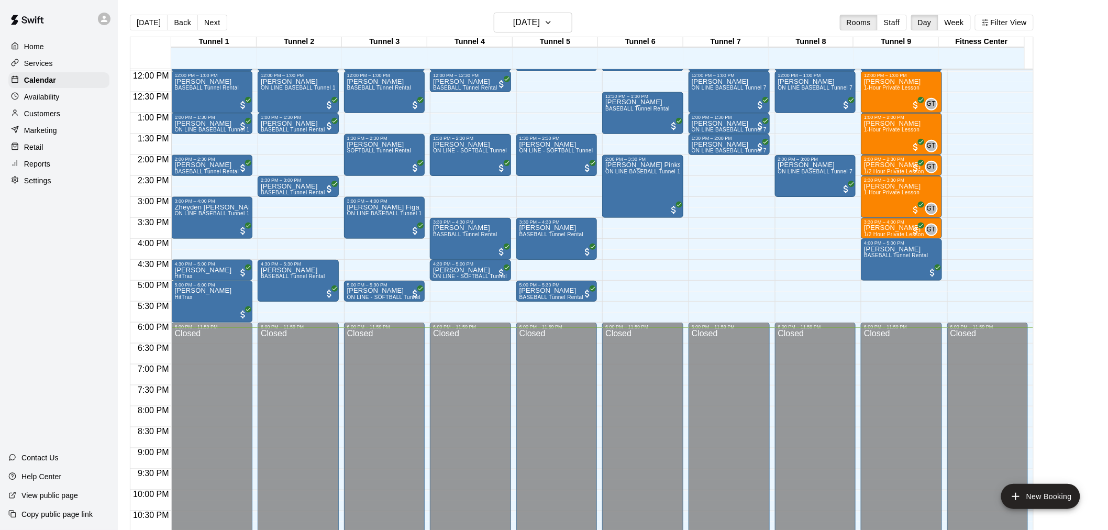
click at [32, 169] on p "Reports" at bounding box center [37, 164] width 26 height 10
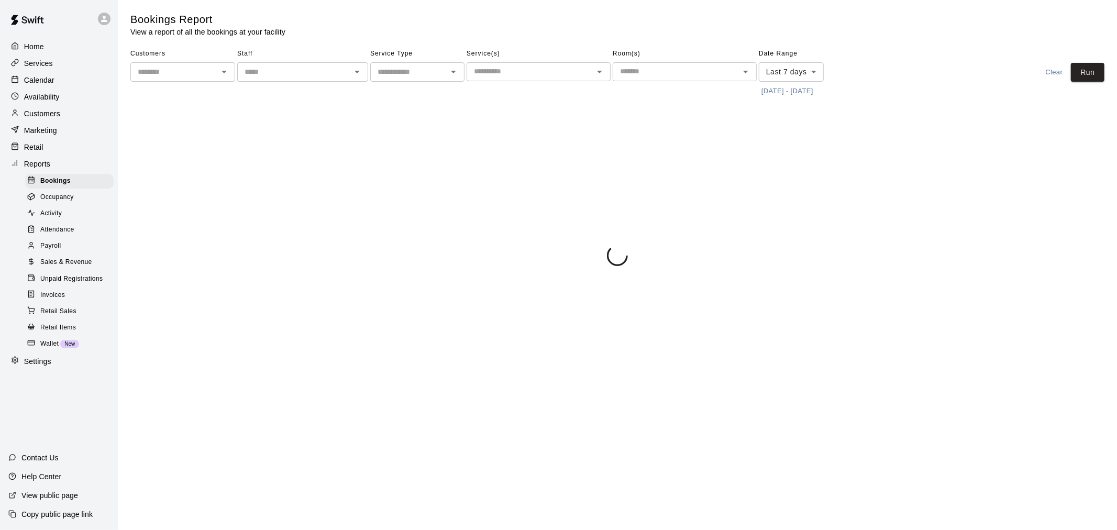
click at [71, 284] on span "Unpaid Registrations" at bounding box center [71, 279] width 62 height 10
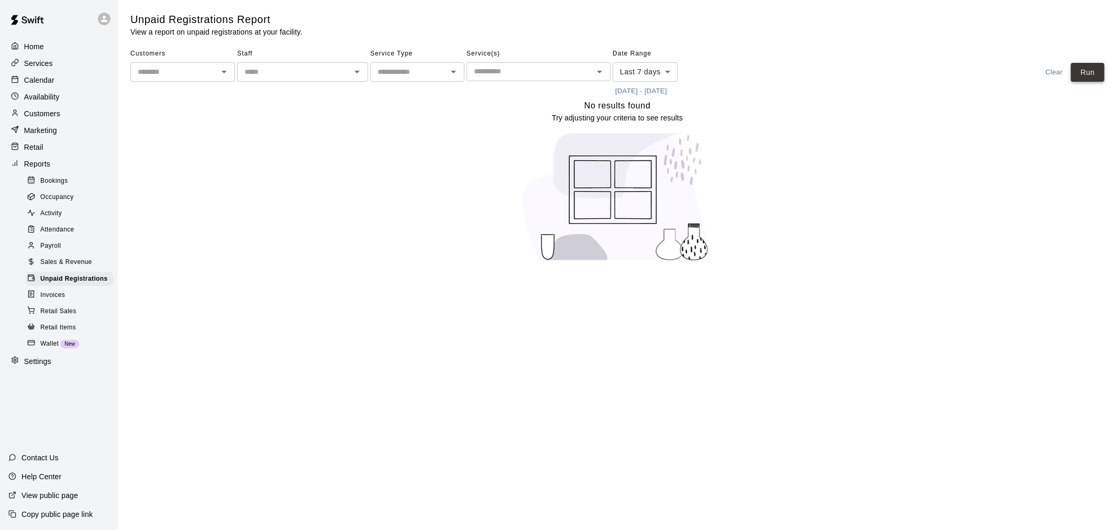
click at [1081, 70] on button "Run" at bounding box center [1088, 72] width 34 height 19
click at [1076, 71] on button "Run" at bounding box center [1088, 72] width 34 height 19
click at [1072, 71] on button "Run" at bounding box center [1088, 72] width 34 height 19
click at [103, 22] on icon at bounding box center [103, 18] width 9 height 9
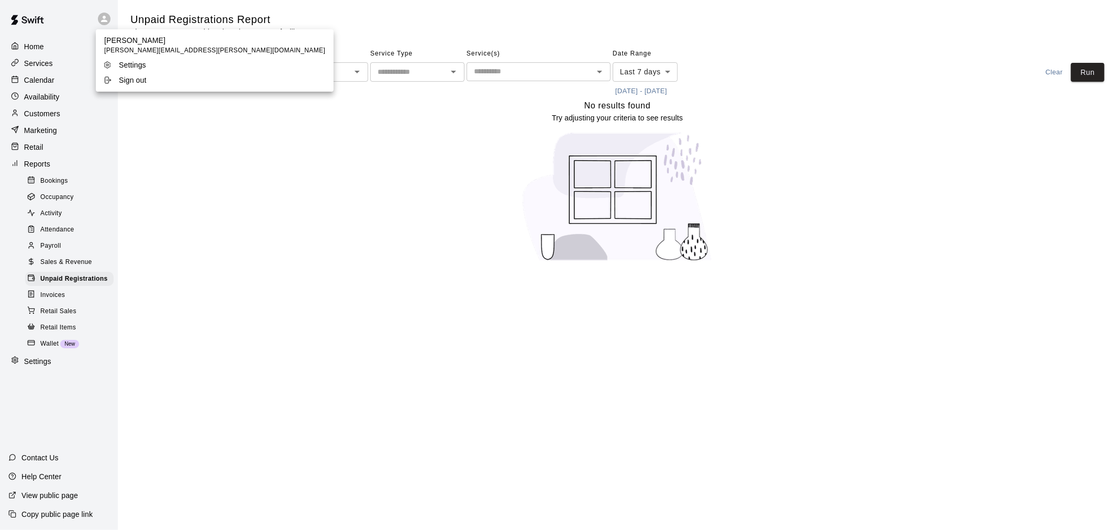
click at [129, 84] on p "Sign out" at bounding box center [133, 80] width 28 height 10
